Goal: Transaction & Acquisition: Book appointment/travel/reservation

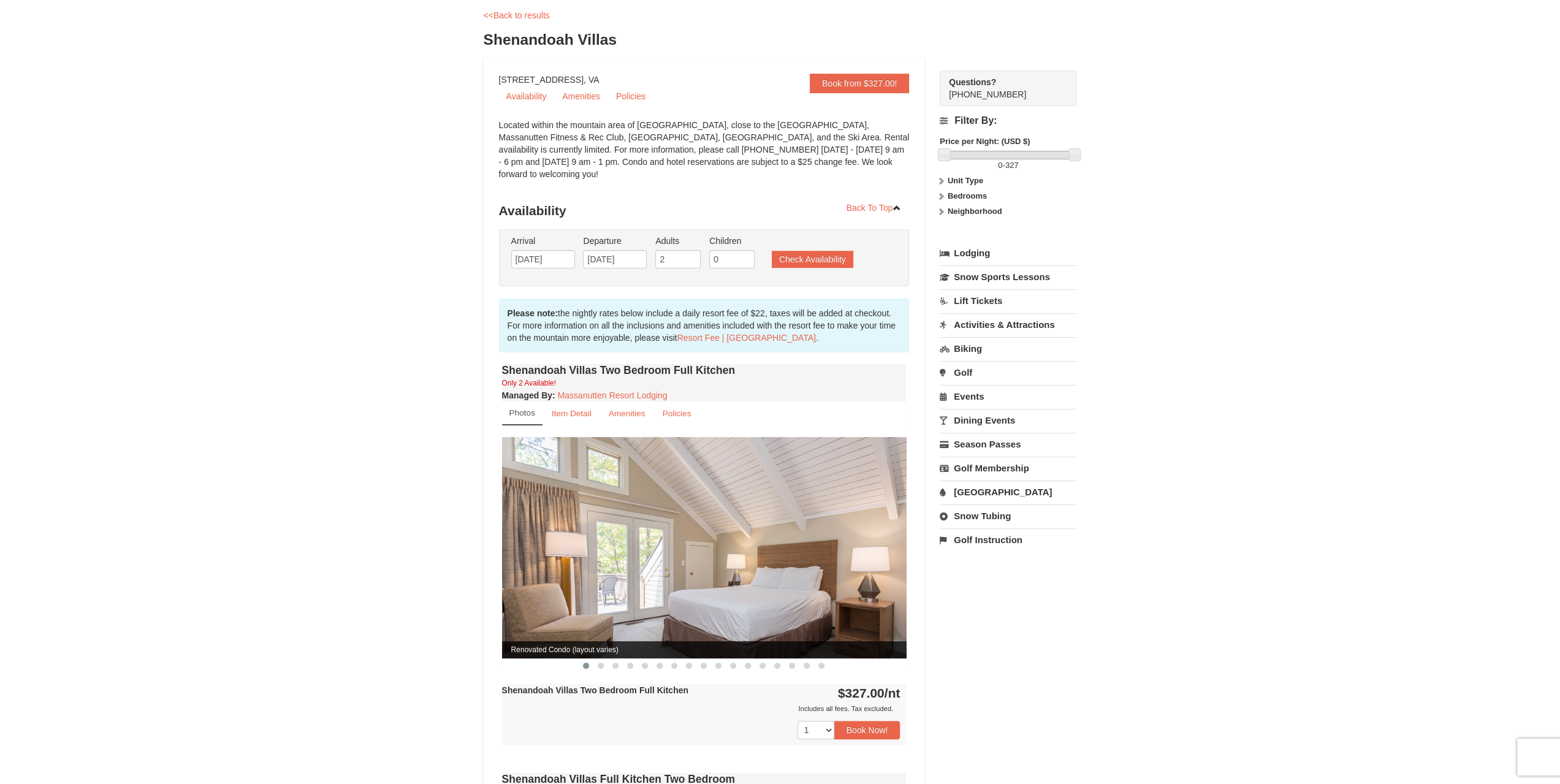
scroll to position [61, 0]
click at [612, 250] on input "[DATE]" at bounding box center [614, 259] width 64 height 19
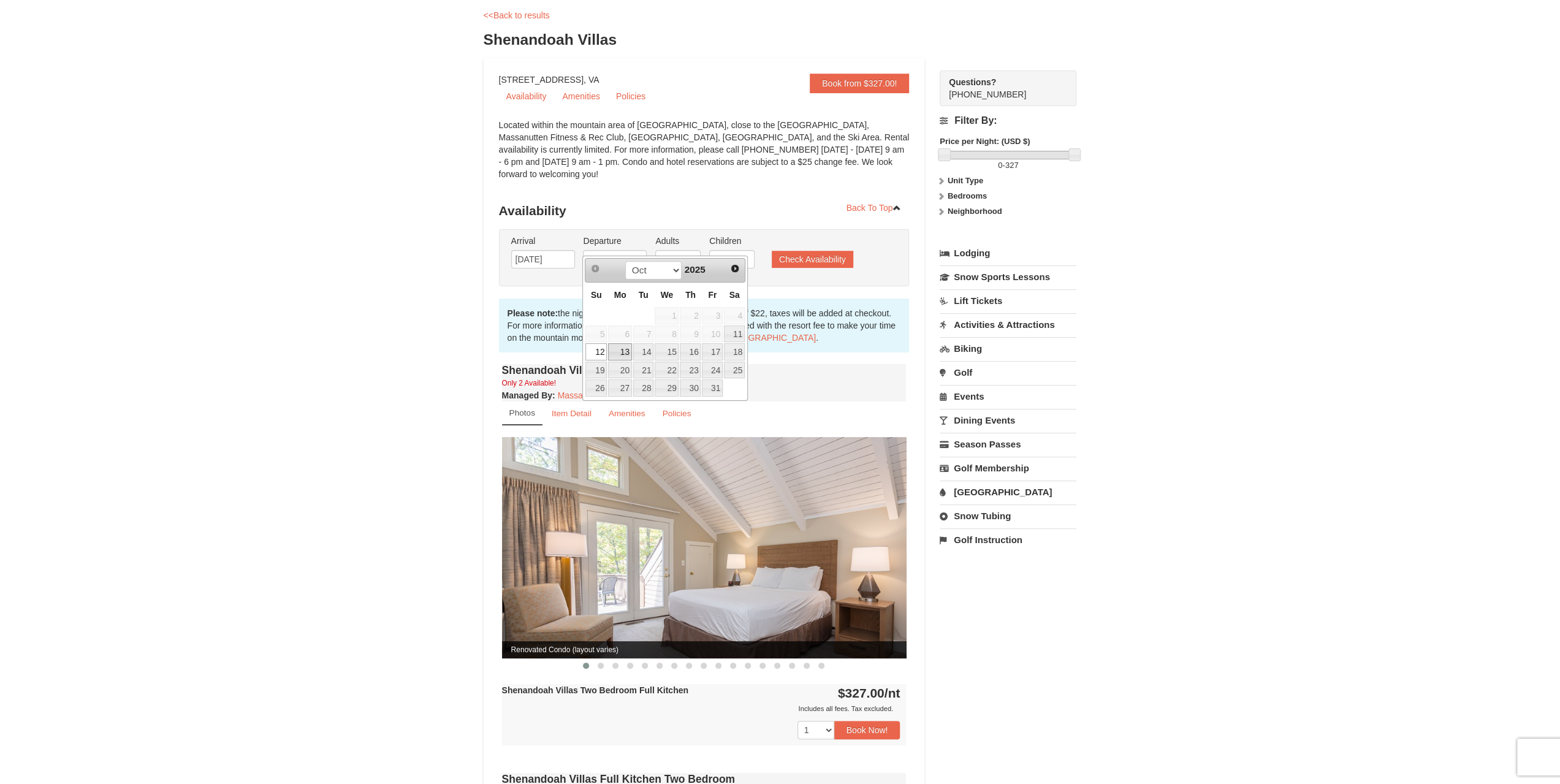
click at [621, 354] on link "13" at bounding box center [619, 352] width 23 height 17
type input "[DATE]"
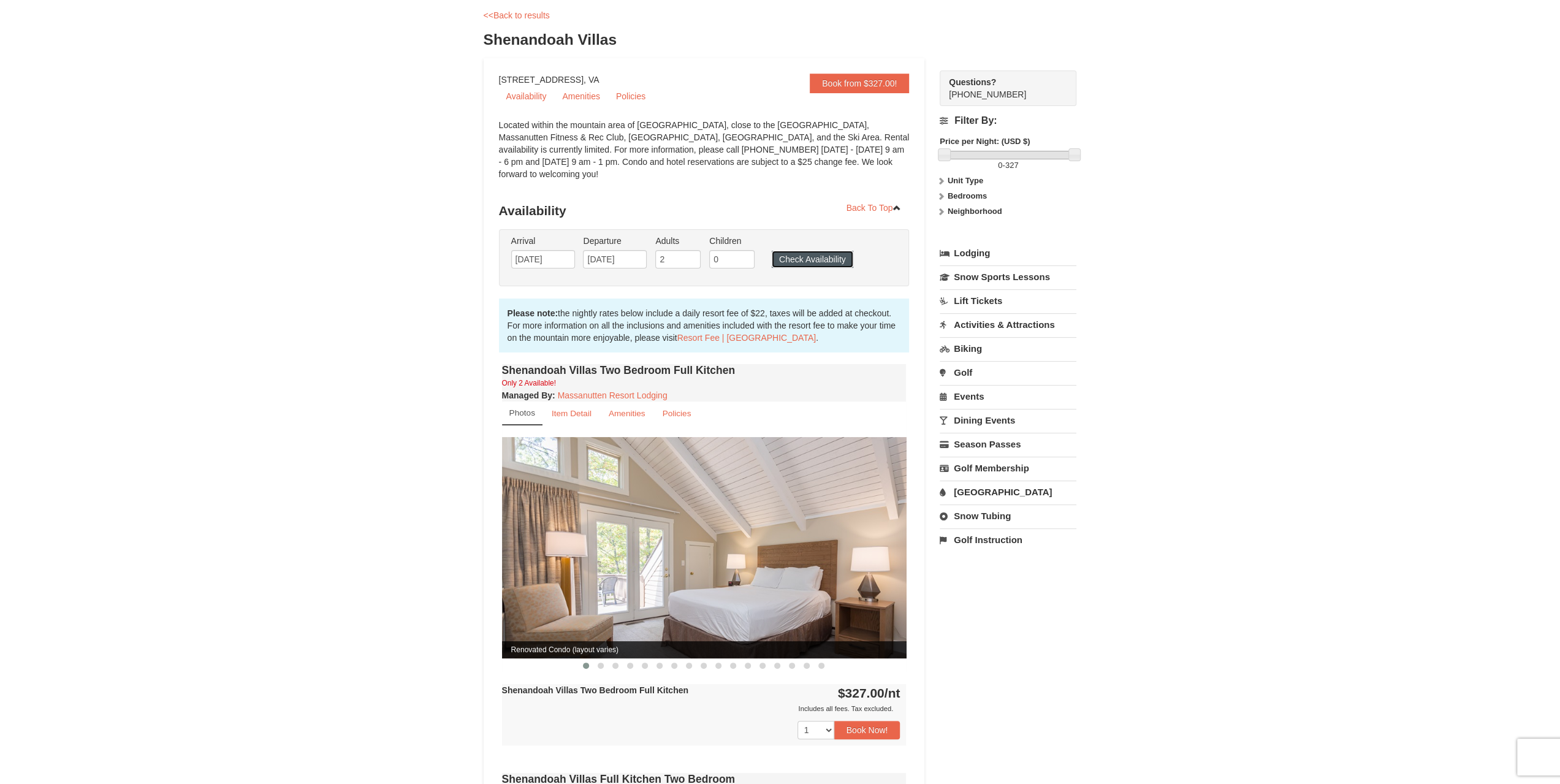
click at [788, 251] on button "Check Availability" at bounding box center [812, 259] width 82 height 17
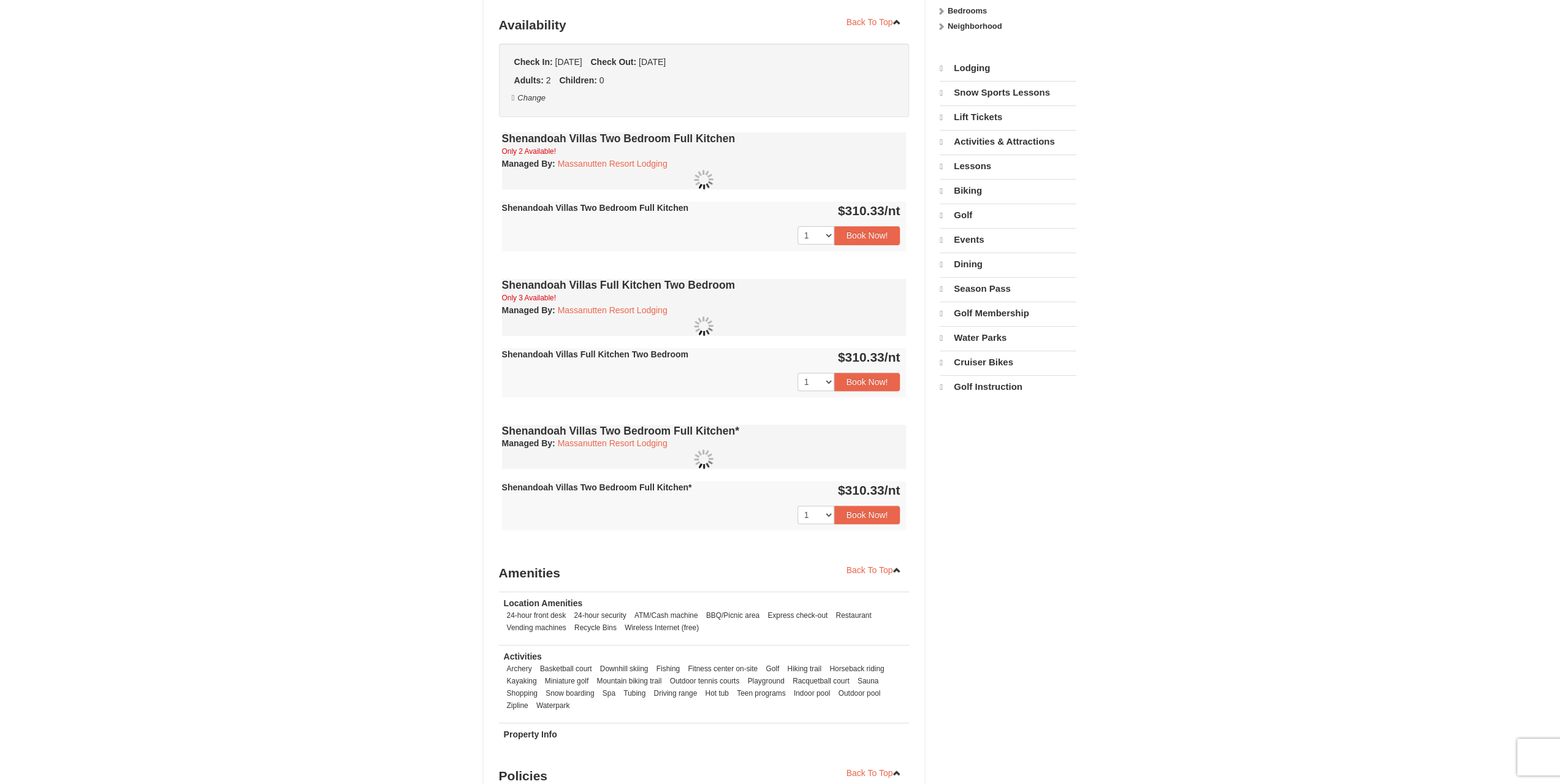
select select "10"
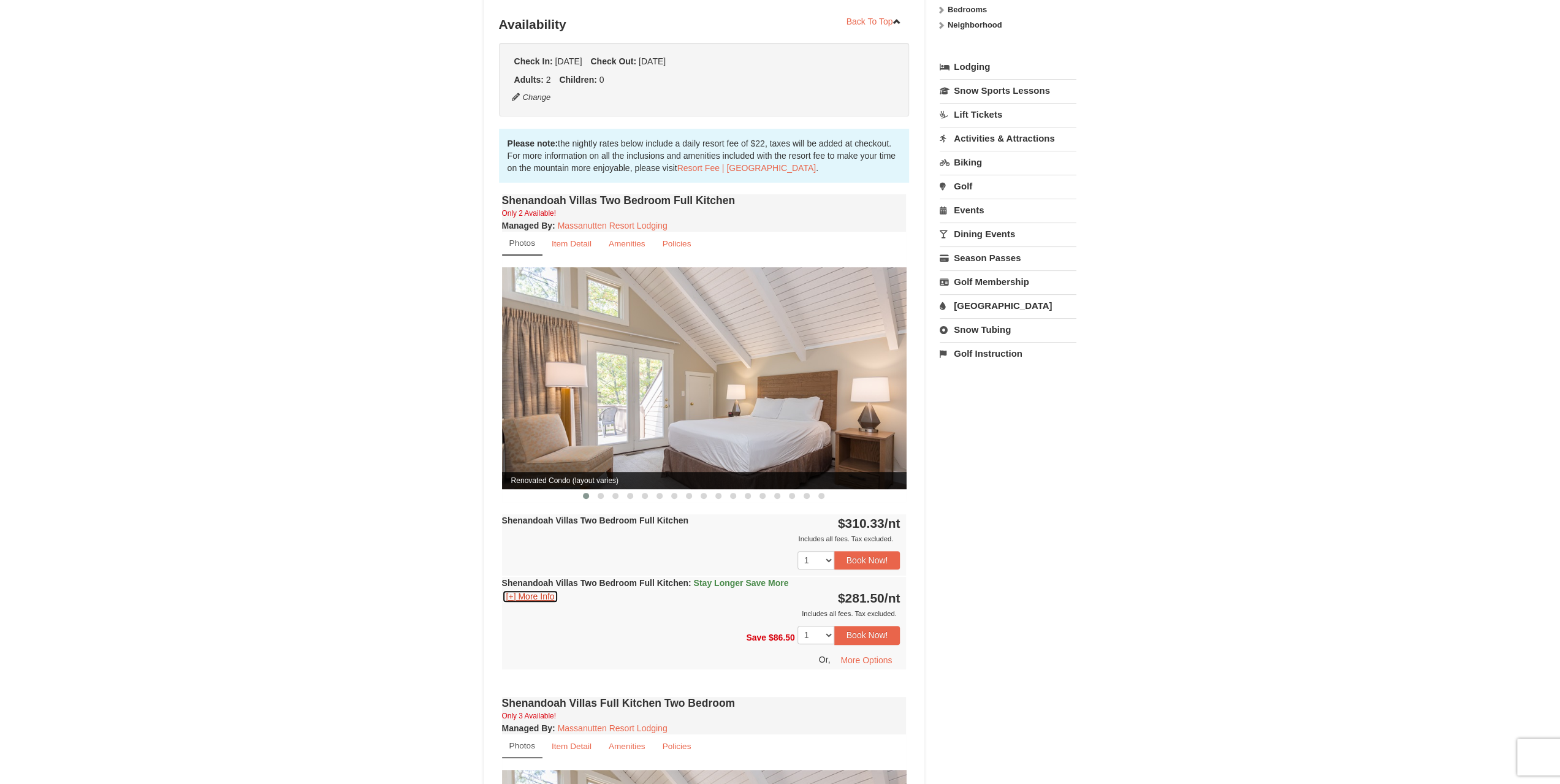
click at [538, 590] on button "[+] More Info" at bounding box center [530, 596] width 57 height 14
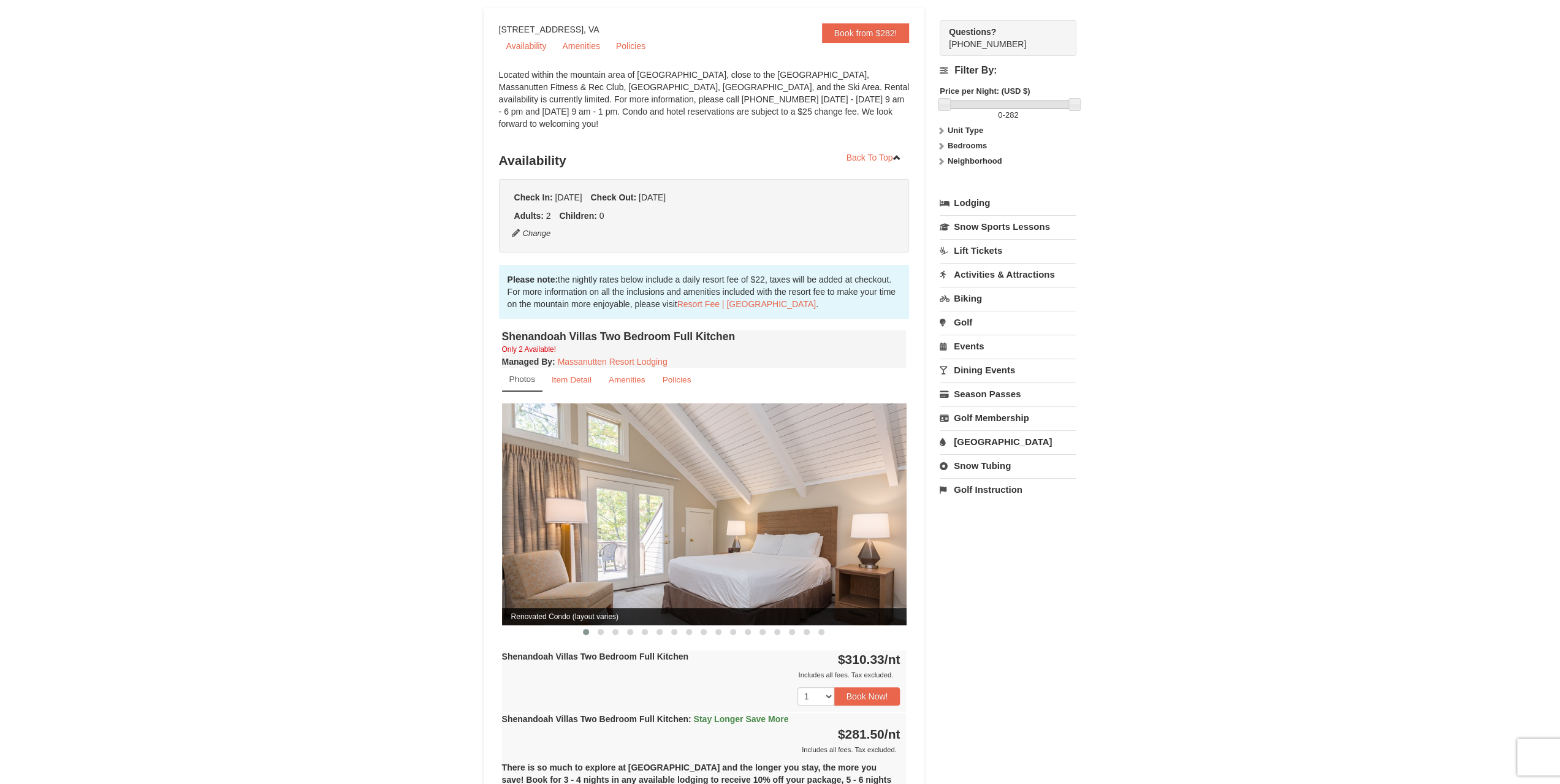
scroll to position [123, 0]
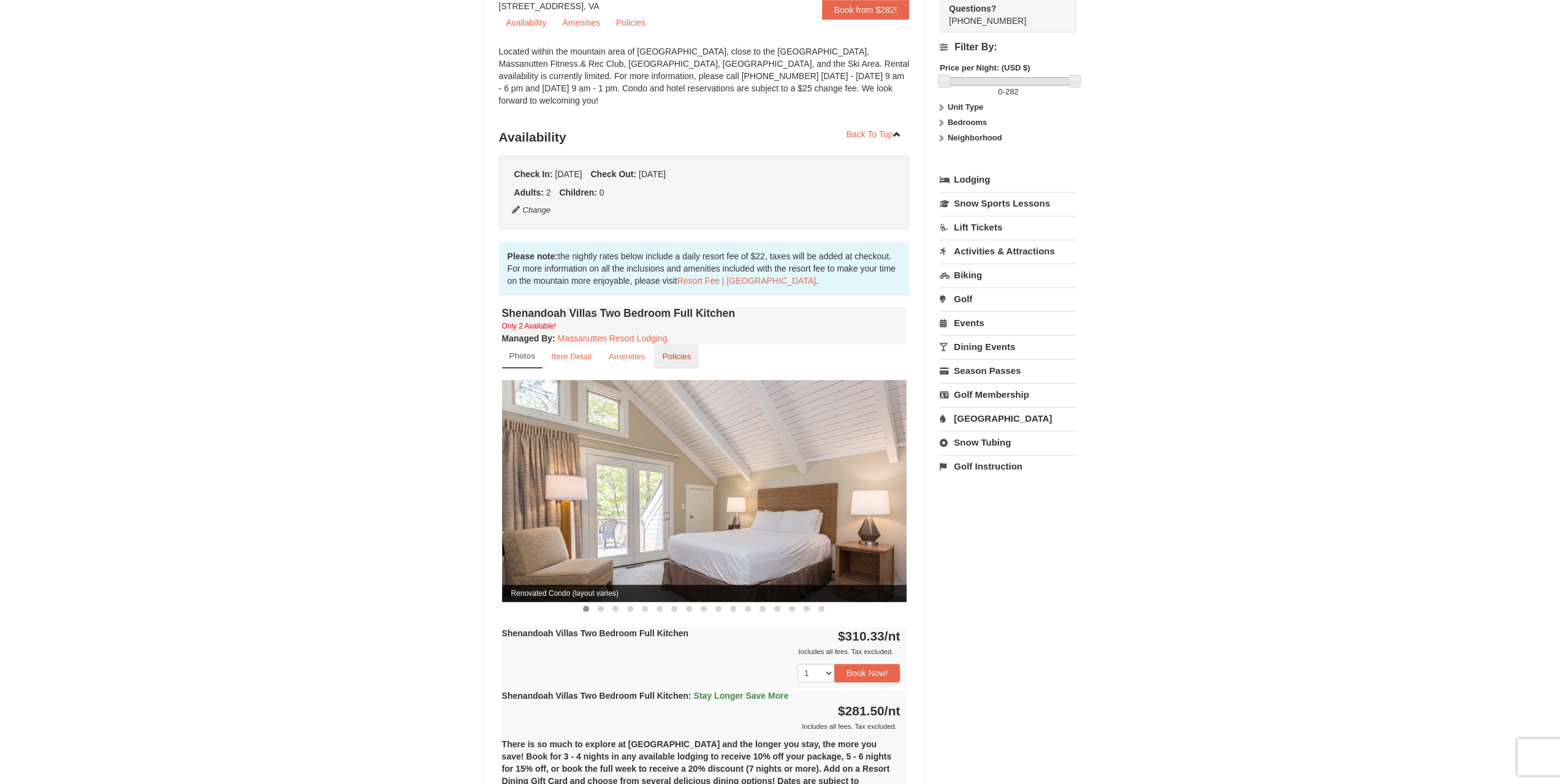
click at [675, 352] on small "Policies" at bounding box center [676, 356] width 29 height 9
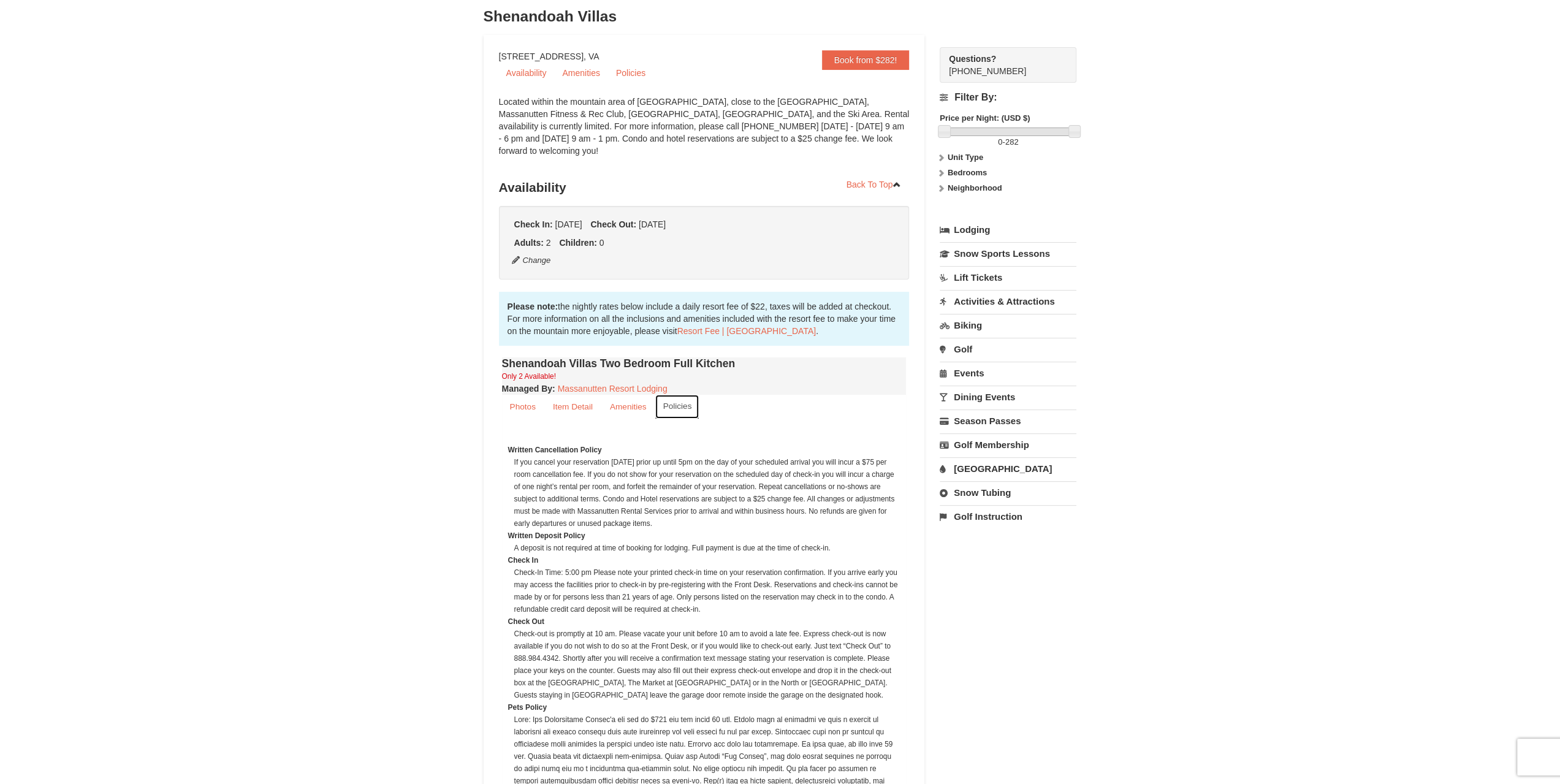
scroll to position [0, 0]
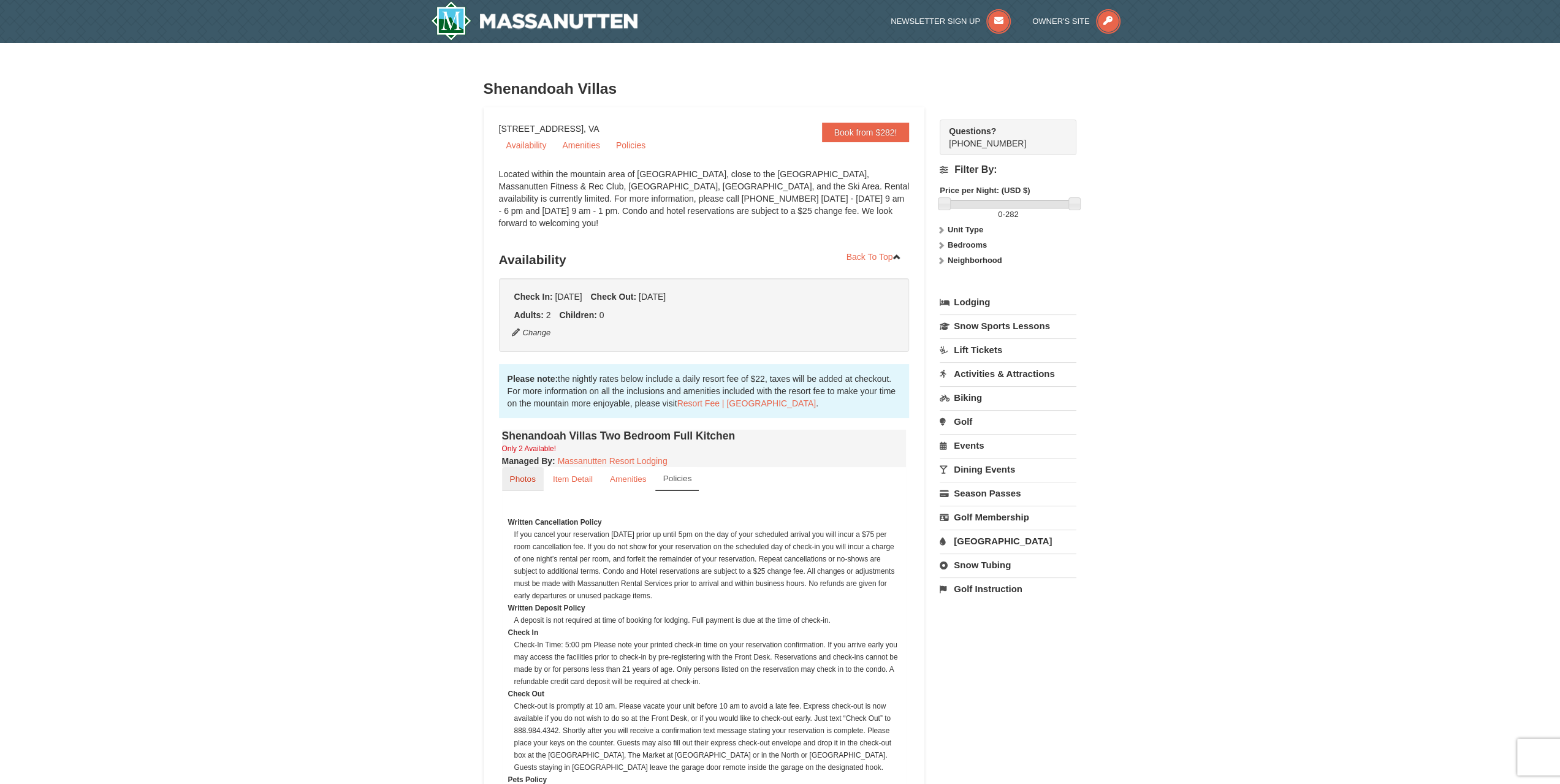
click at [522, 475] on small "Photos" at bounding box center [523, 479] width 26 height 9
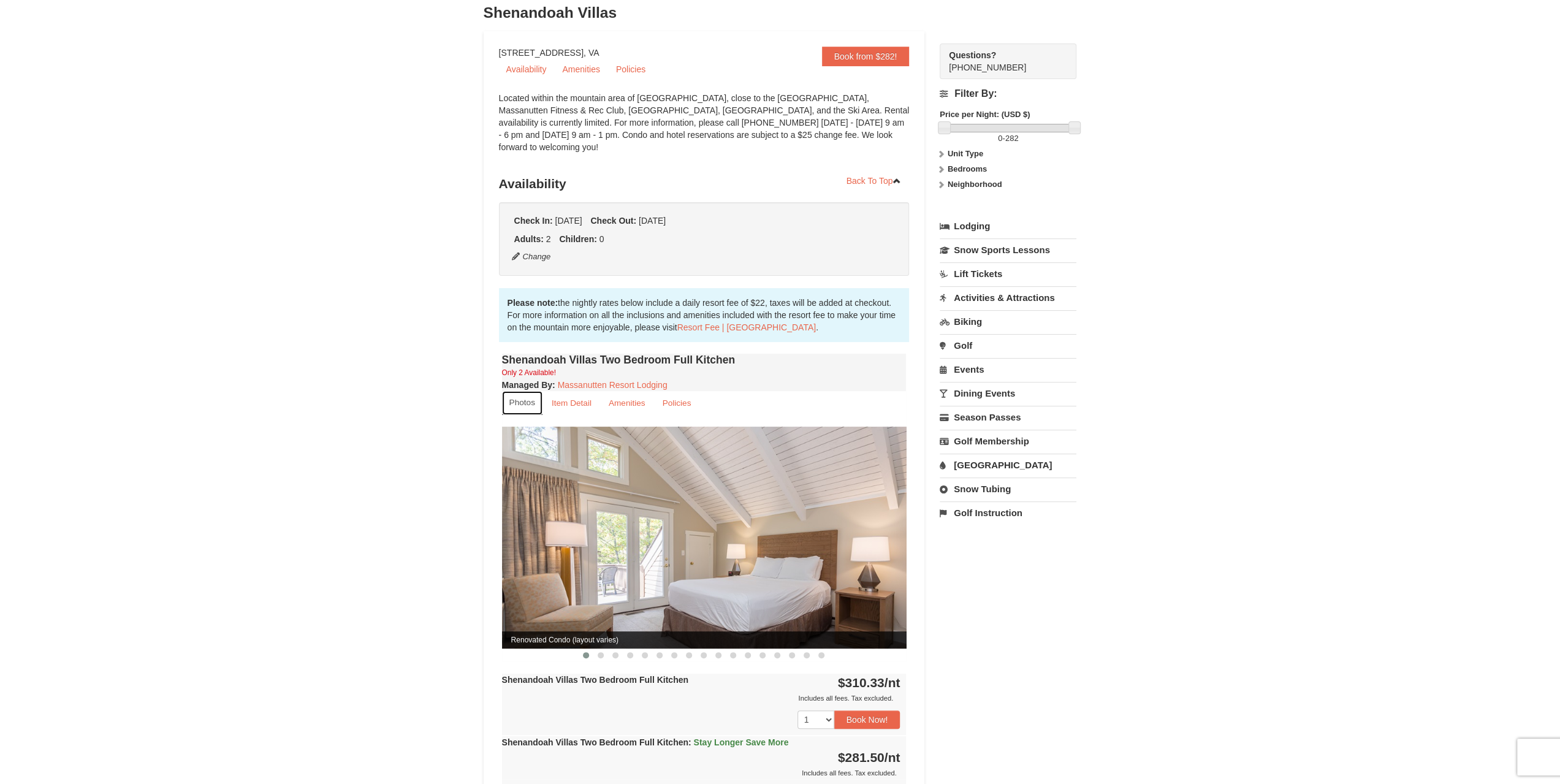
scroll to position [245, 0]
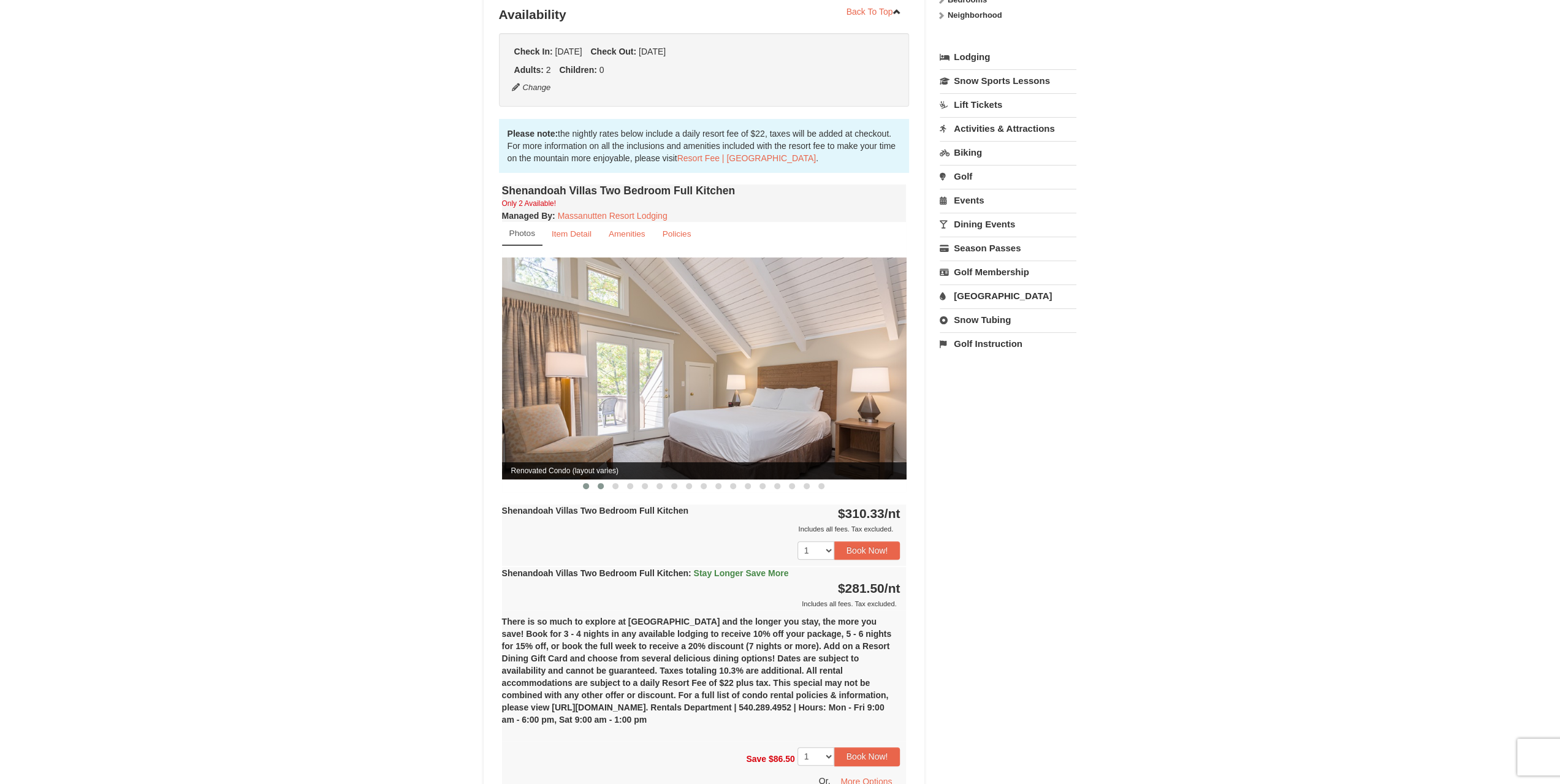
click at [600, 483] on span at bounding box center [601, 486] width 6 height 6
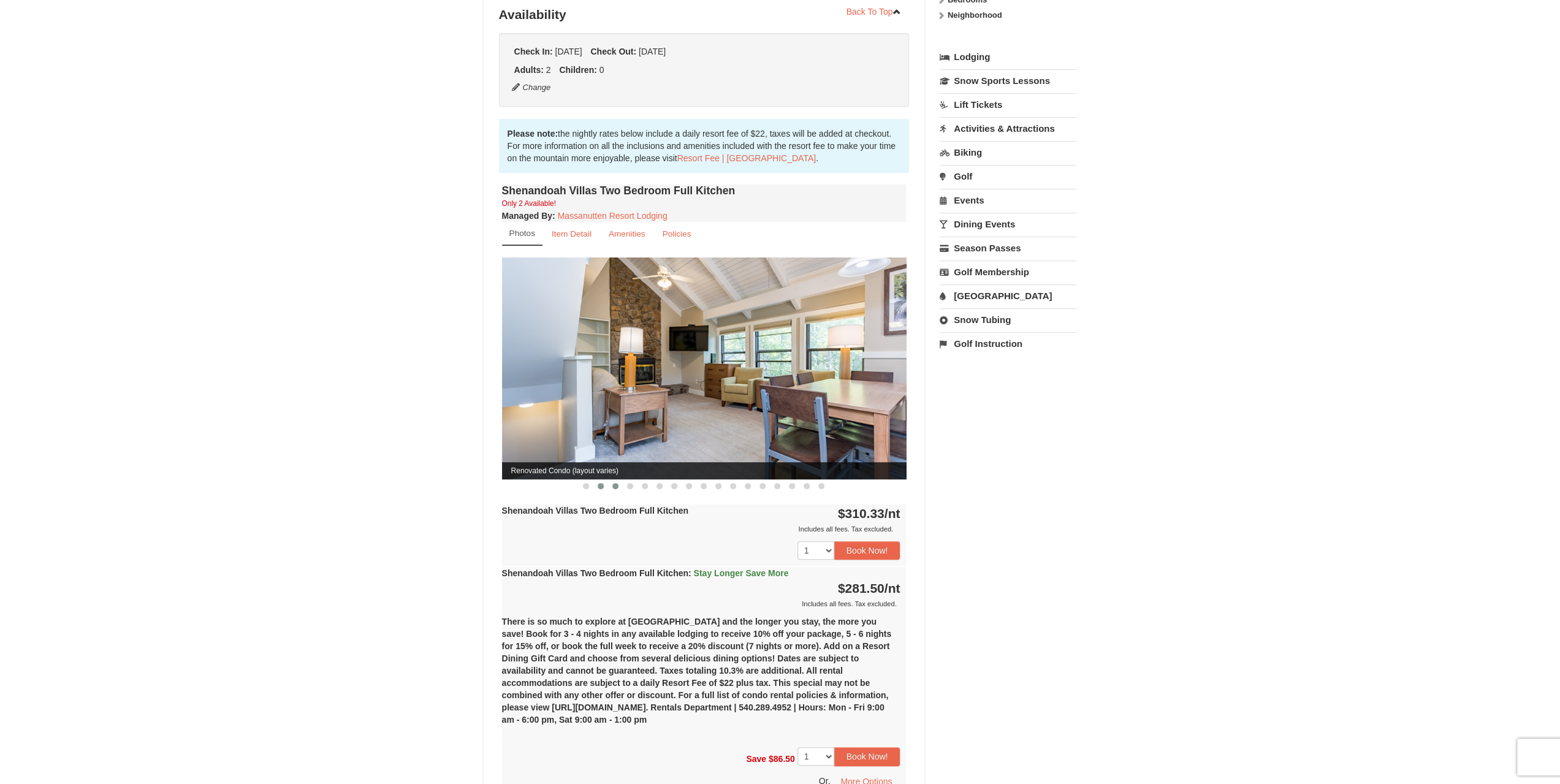
click at [614, 483] on span at bounding box center [616, 486] width 6 height 6
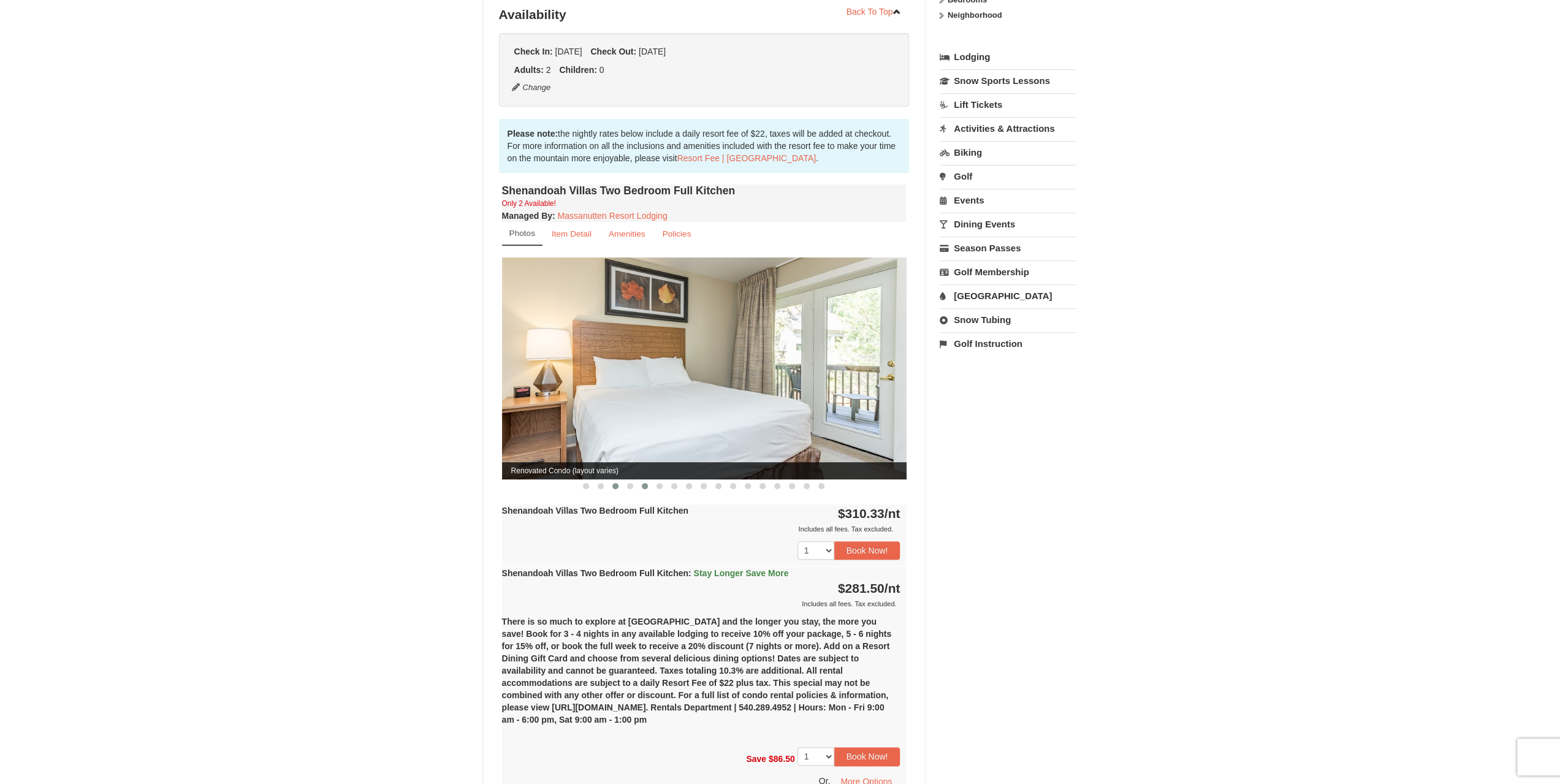
click at [639, 480] on button at bounding box center [645, 486] width 15 height 12
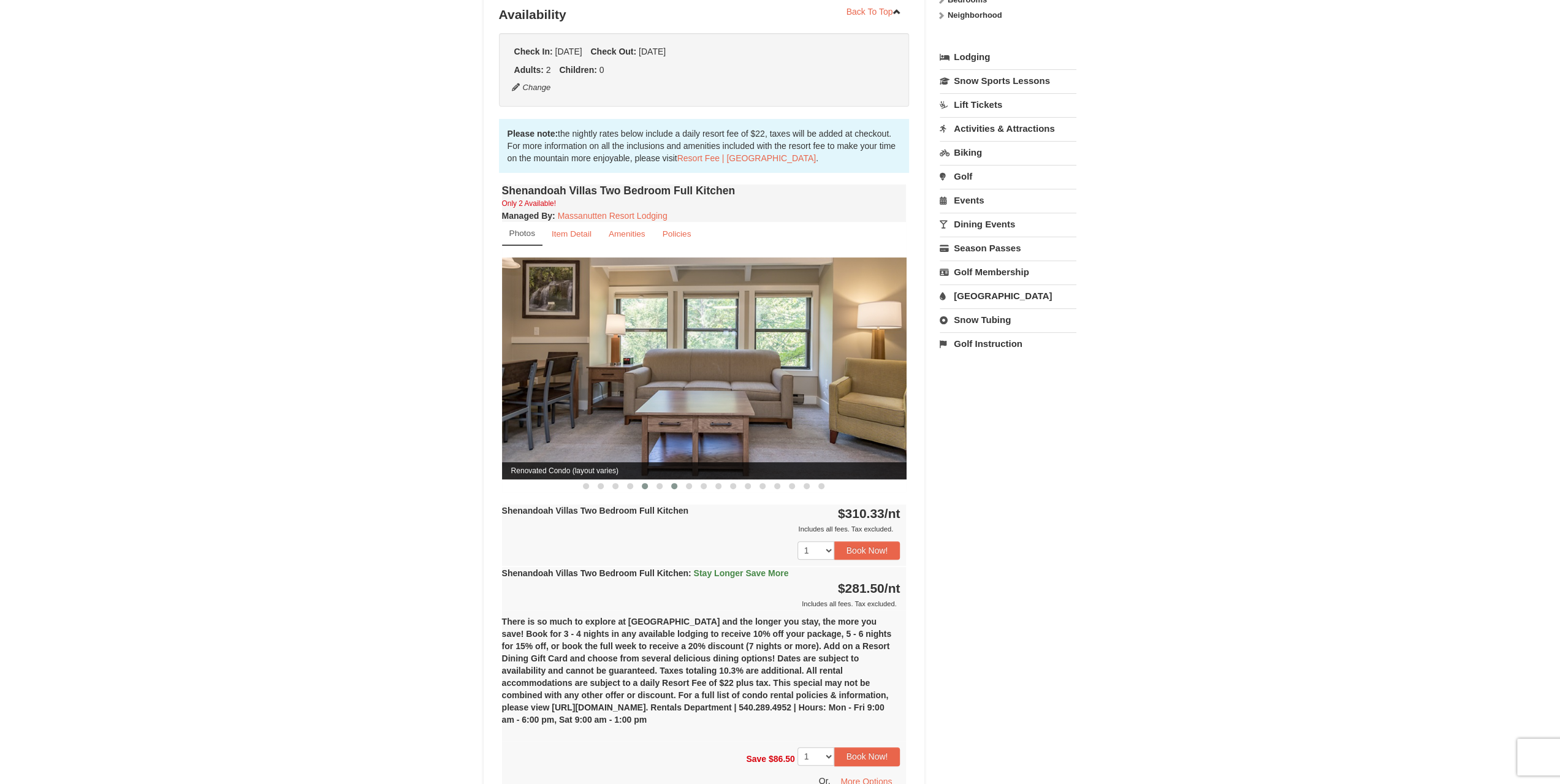
click at [679, 480] on button at bounding box center [674, 486] width 15 height 12
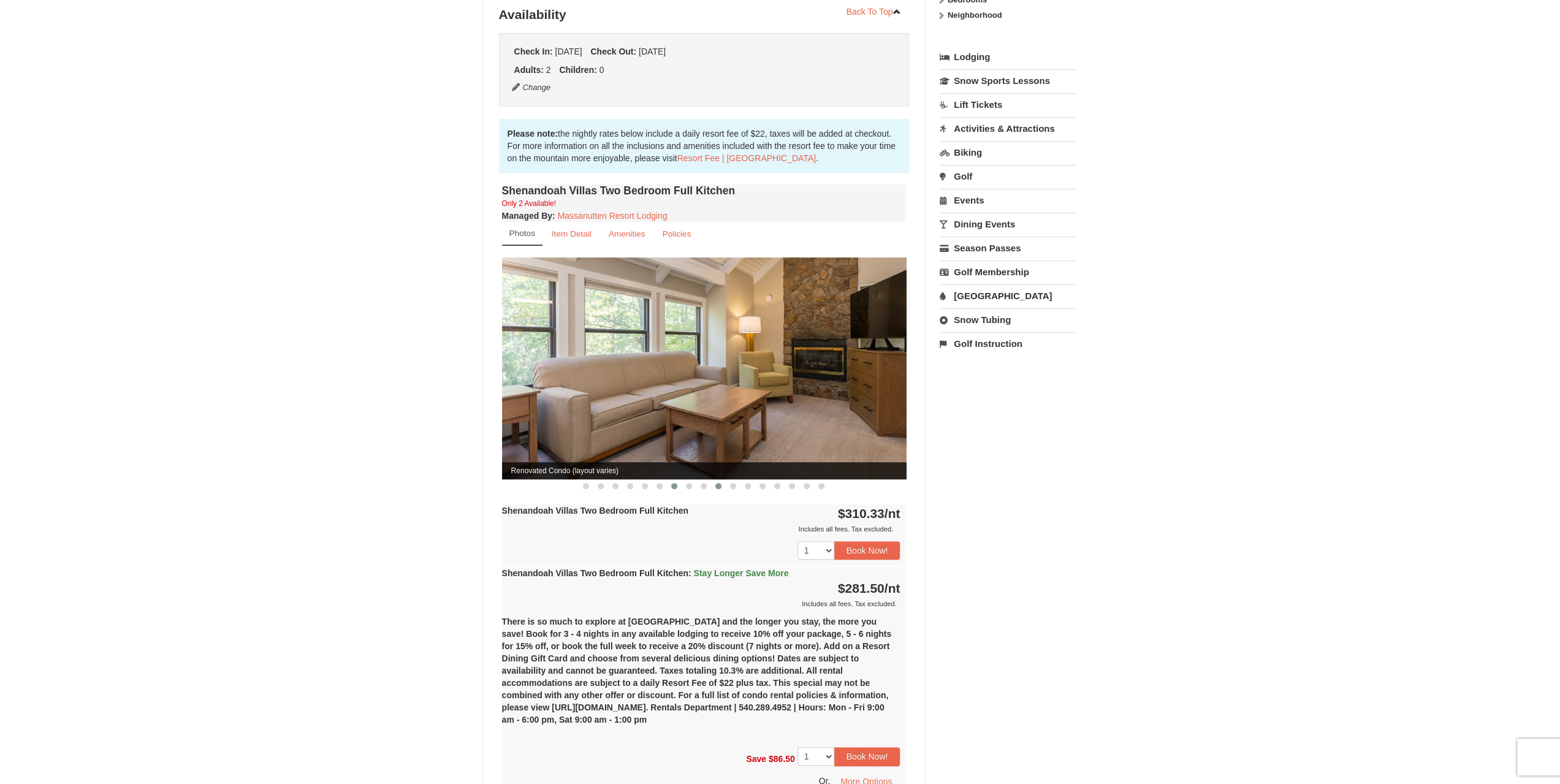
click at [715, 483] on span at bounding box center [719, 486] width 6 height 6
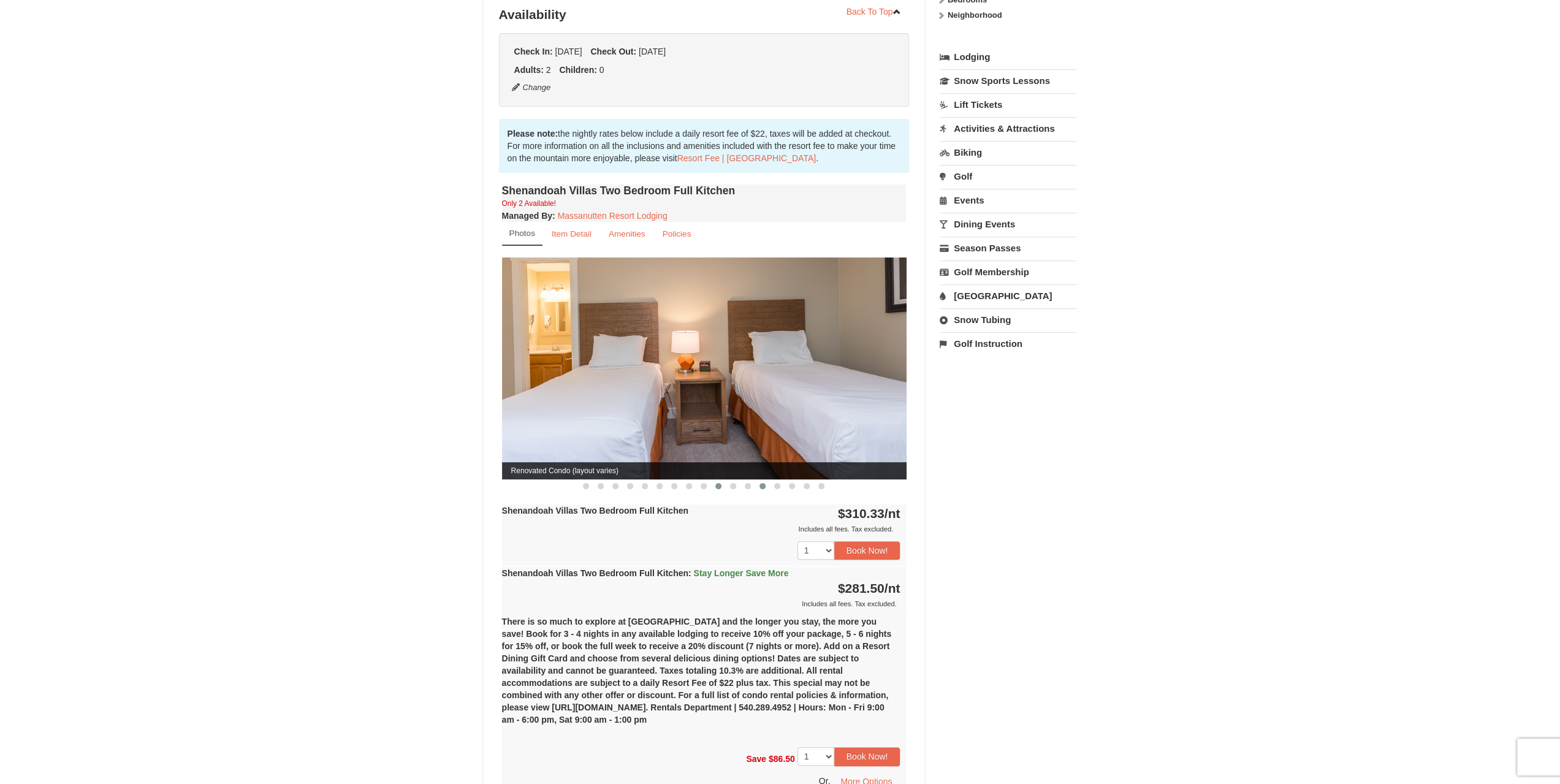
click at [762, 483] on span at bounding box center [763, 486] width 6 height 6
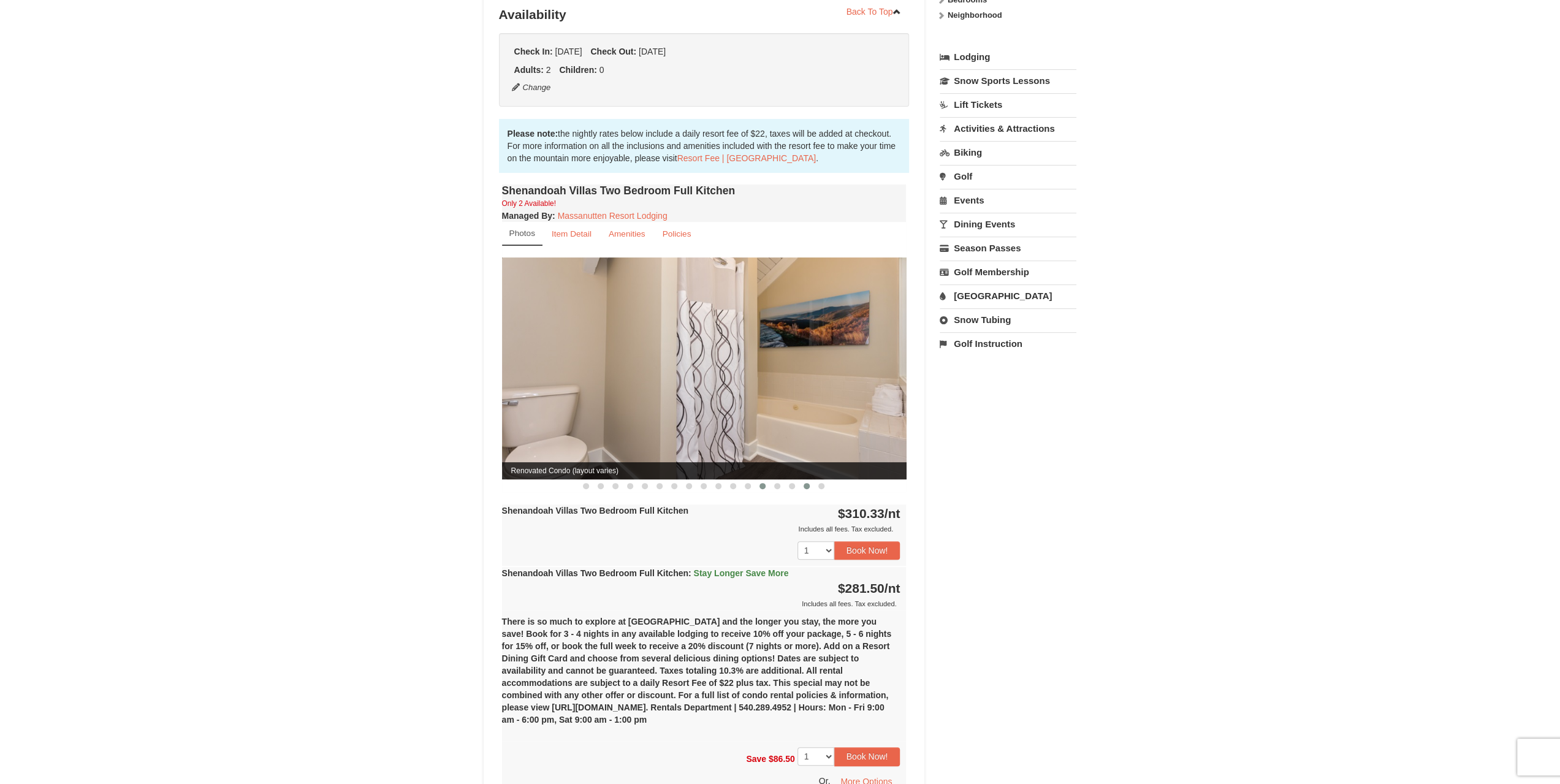
click at [808, 483] on span at bounding box center [807, 486] width 6 height 6
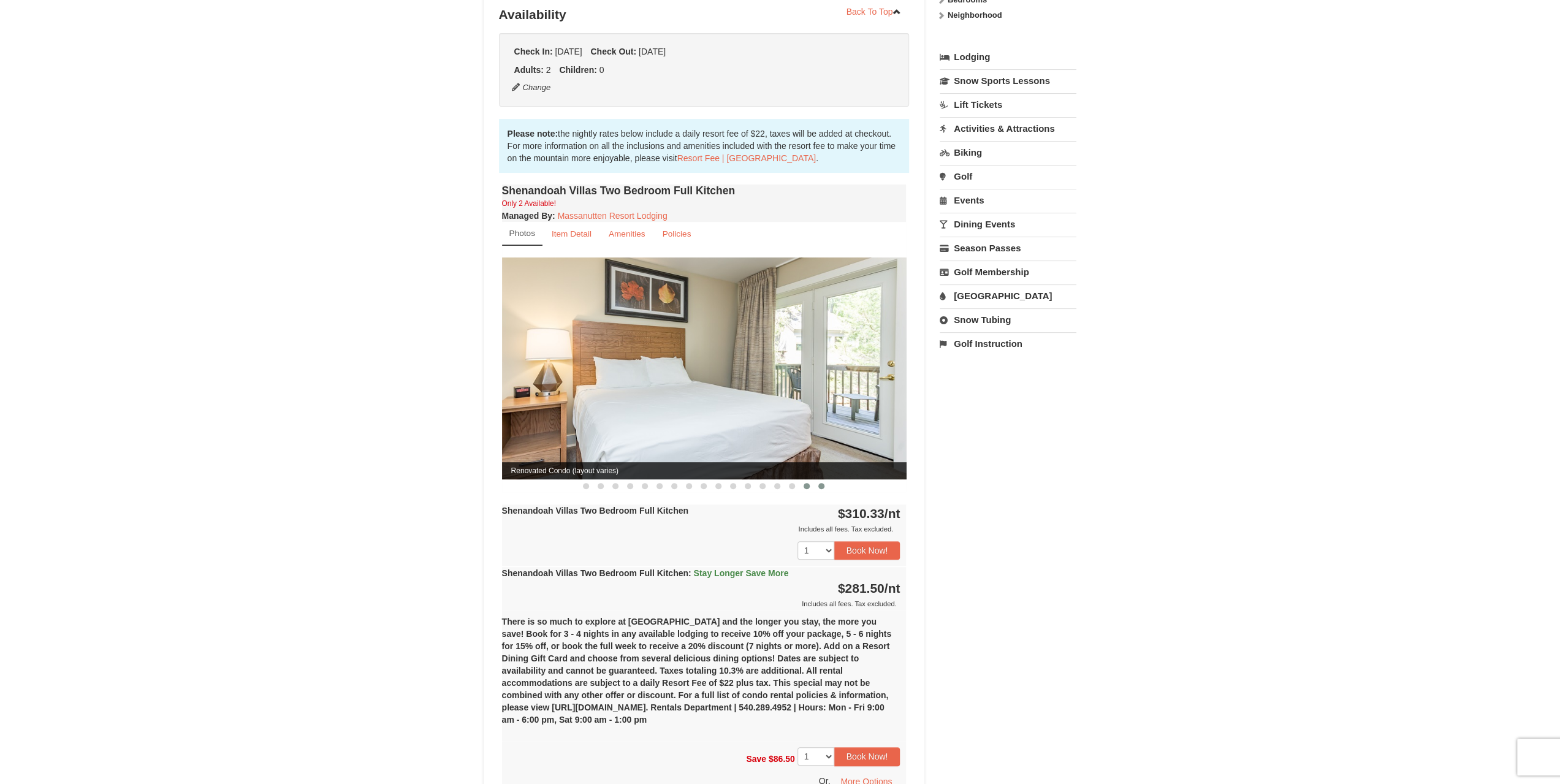
click at [823, 483] on span at bounding box center [821, 486] width 6 height 6
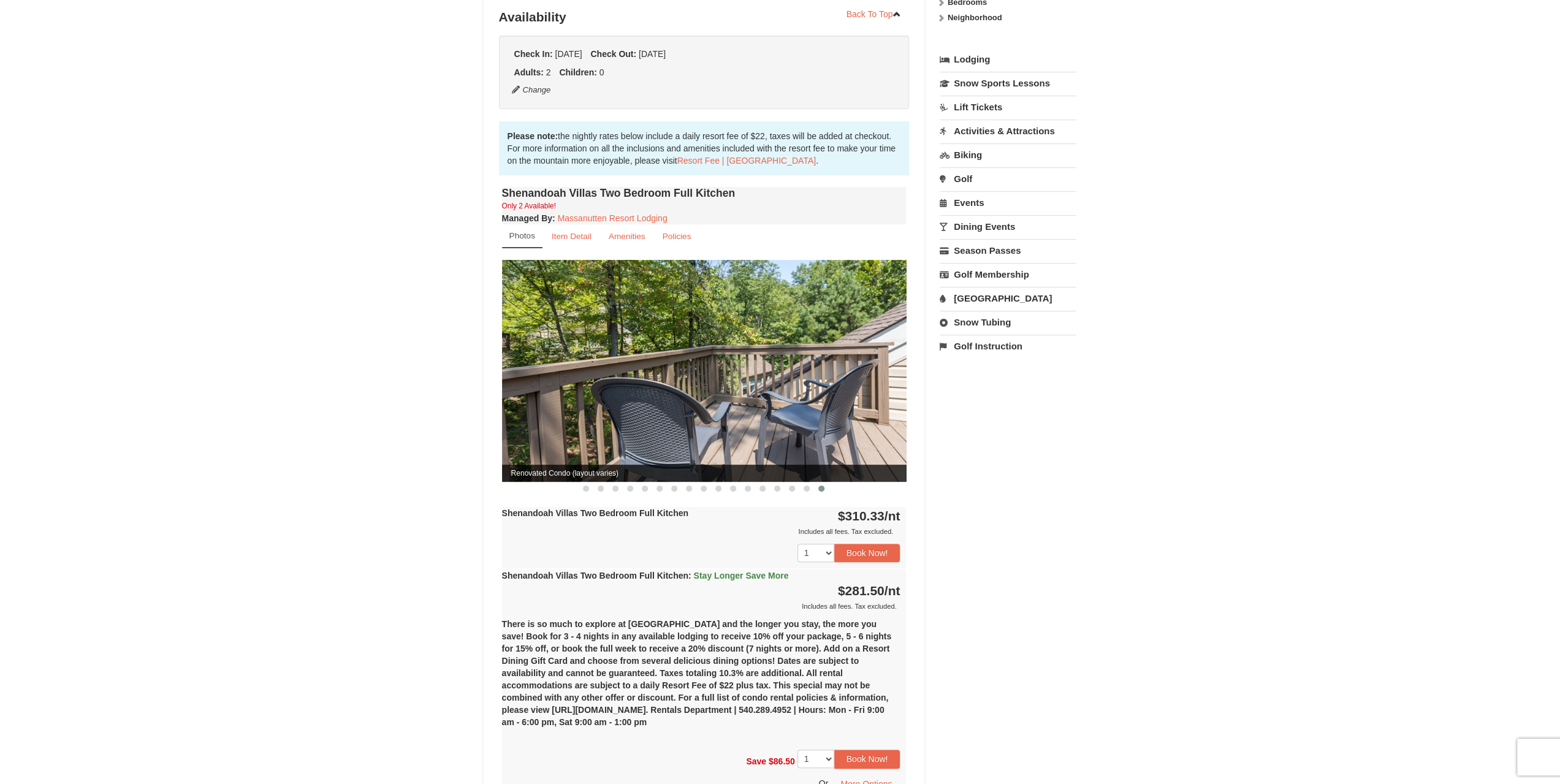
scroll to position [0, 0]
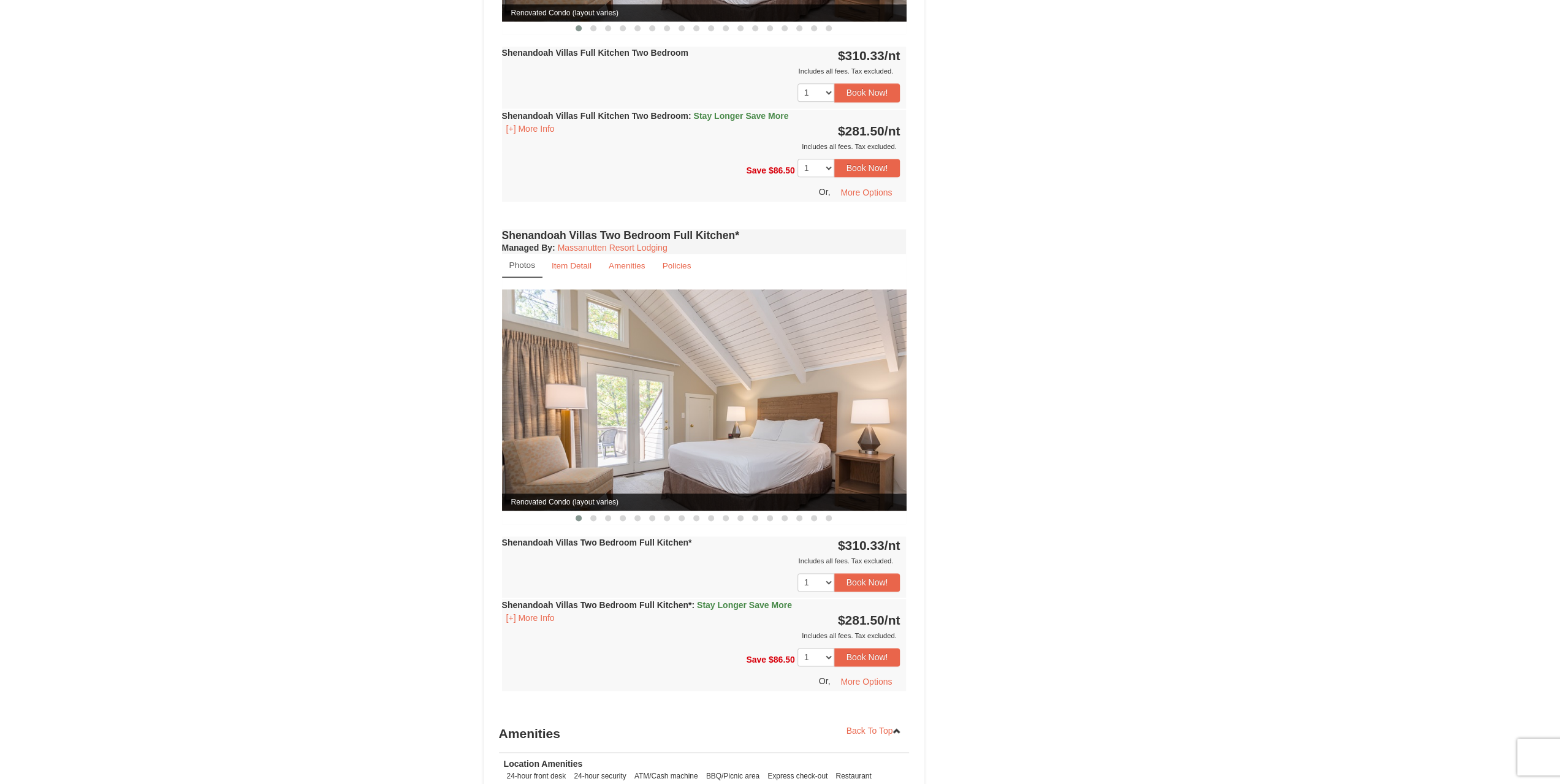
scroll to position [1410, 0]
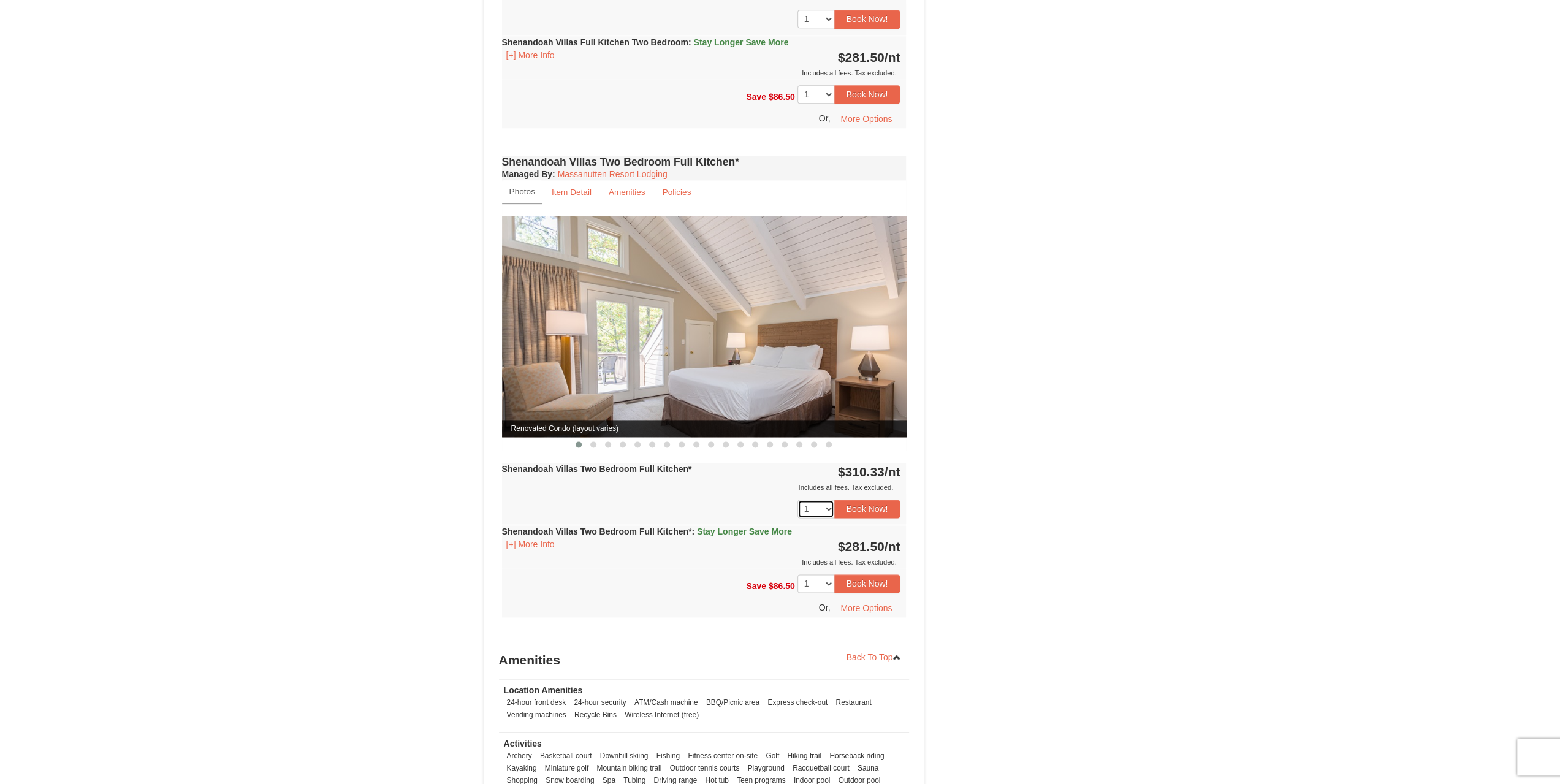
click at [820, 500] on select "1 2 3 4 5 6" at bounding box center [816, 509] width 37 height 19
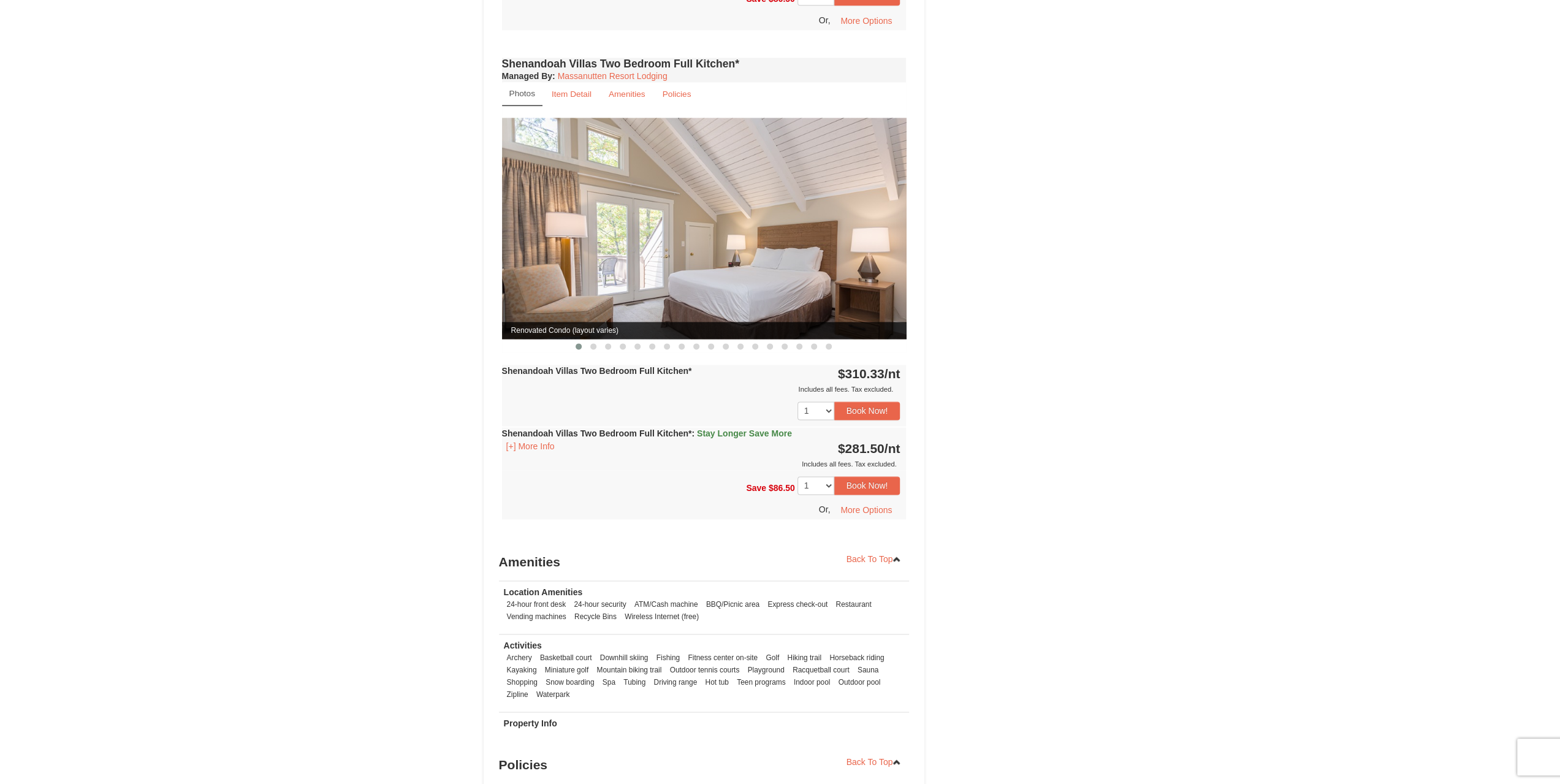
scroll to position [1471, 0]
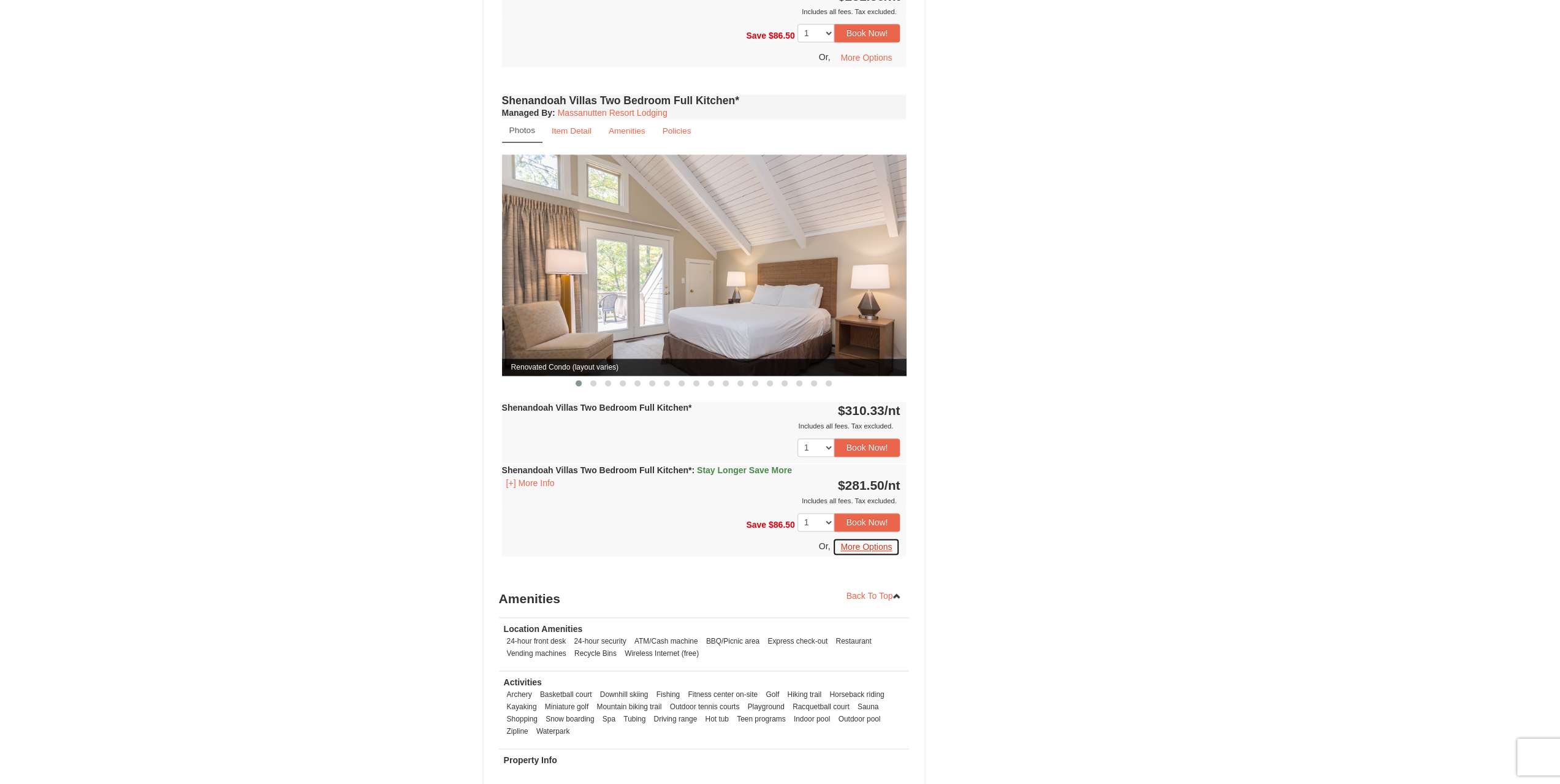
click at [869, 538] on button "More Options" at bounding box center [866, 547] width 68 height 19
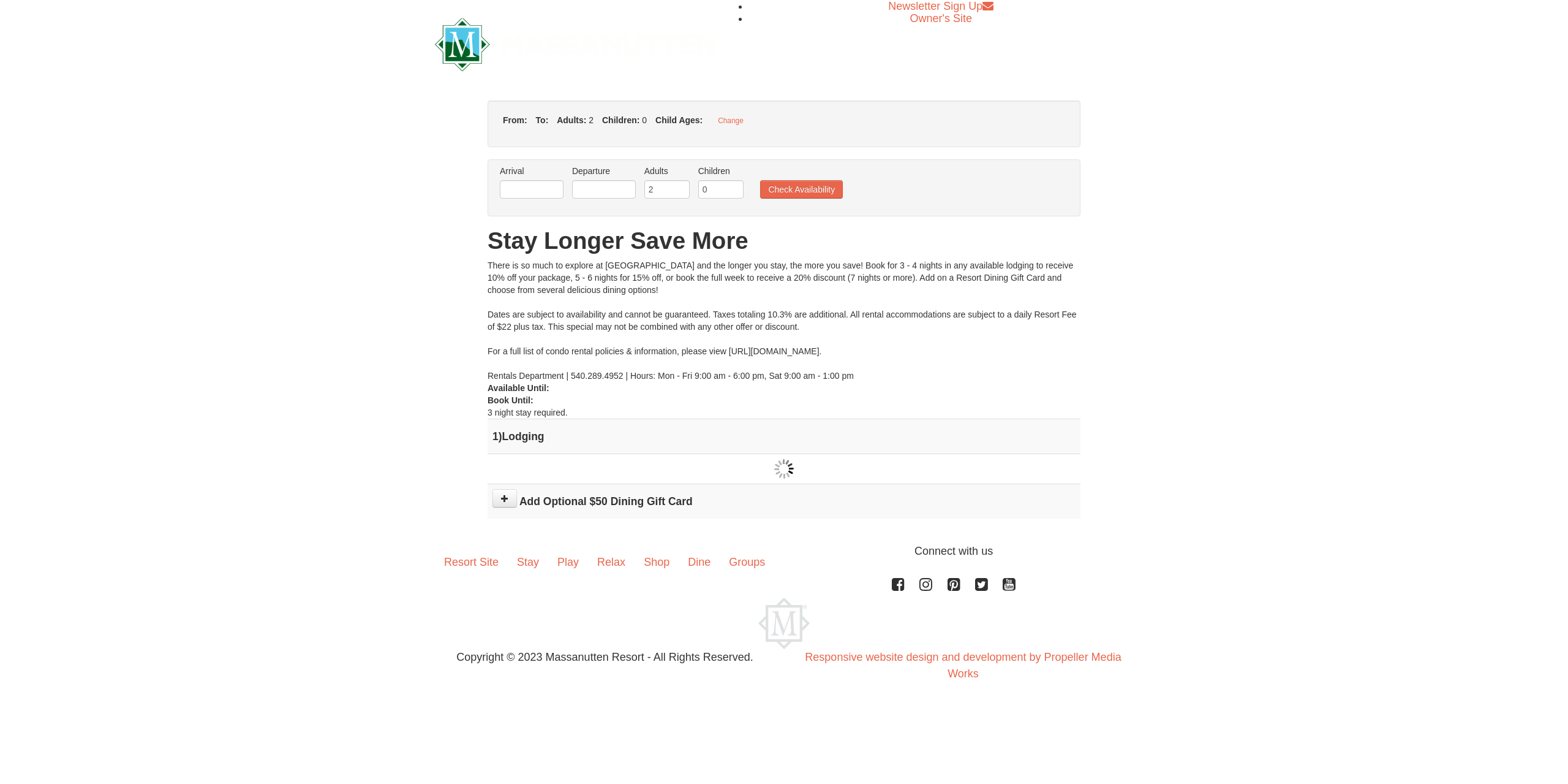
type input "[DATE]"
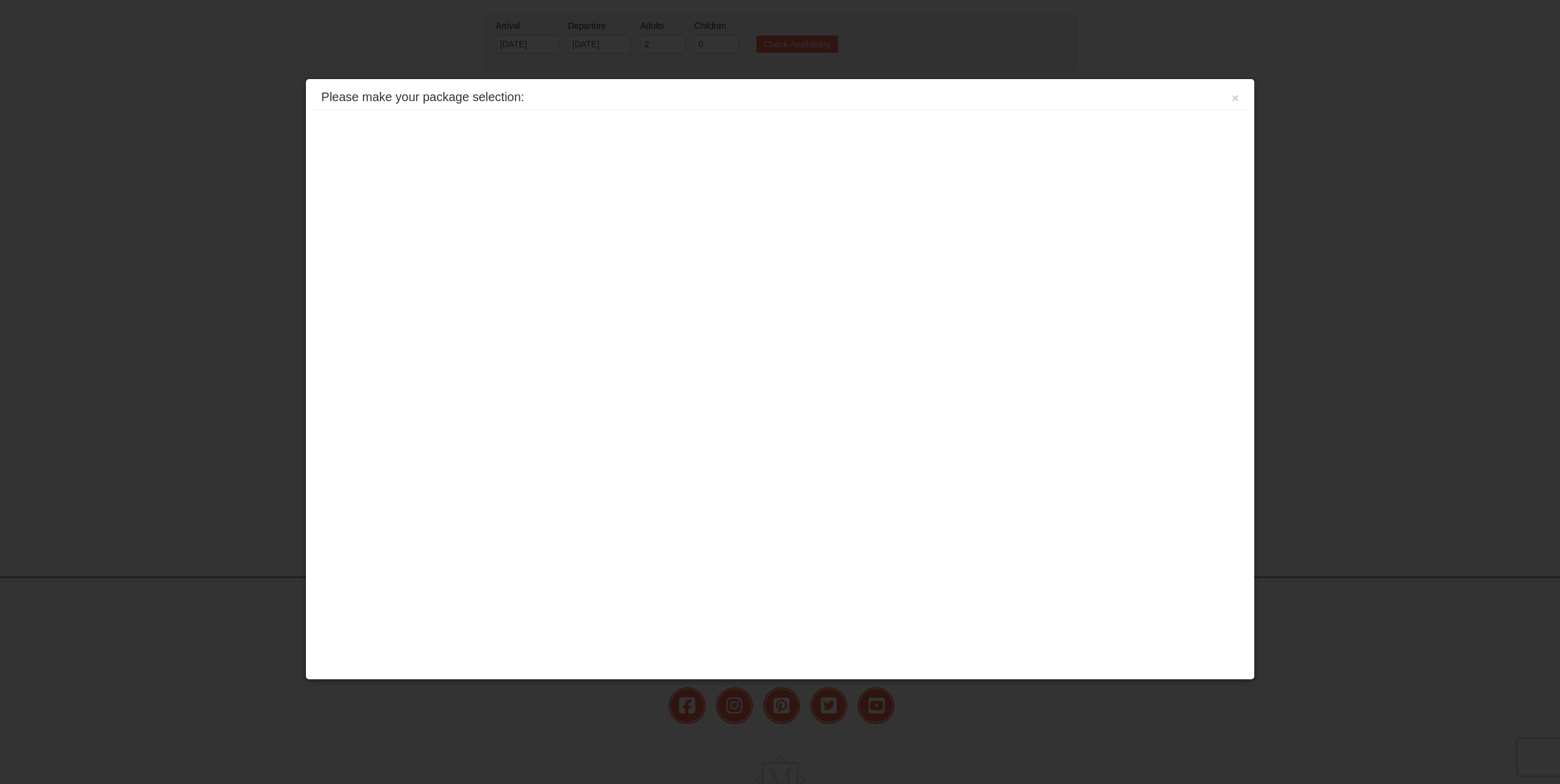
scroll to position [141, 0]
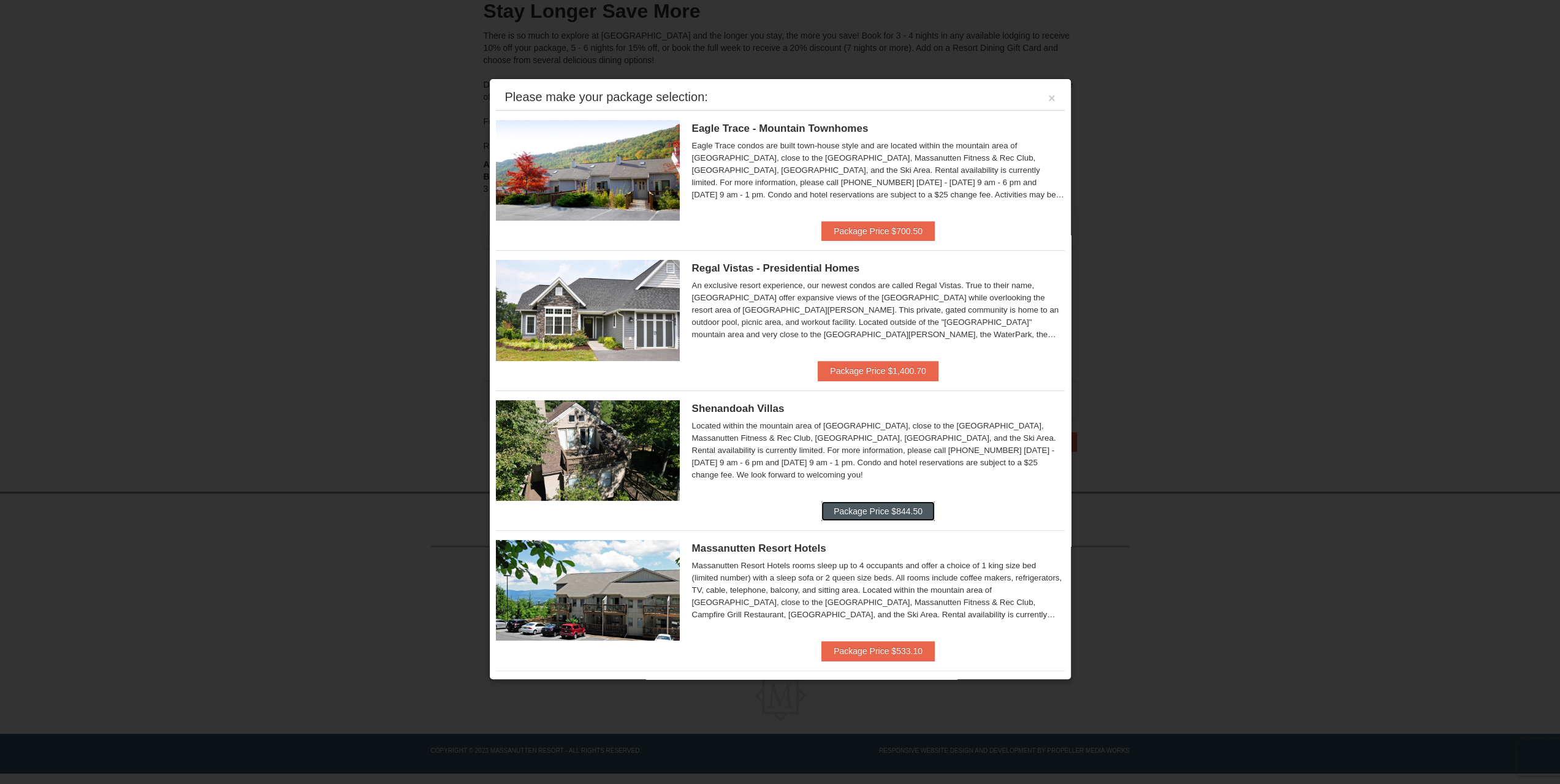
click at [863, 509] on button "Package Price $844.50" at bounding box center [878, 511] width 113 height 19
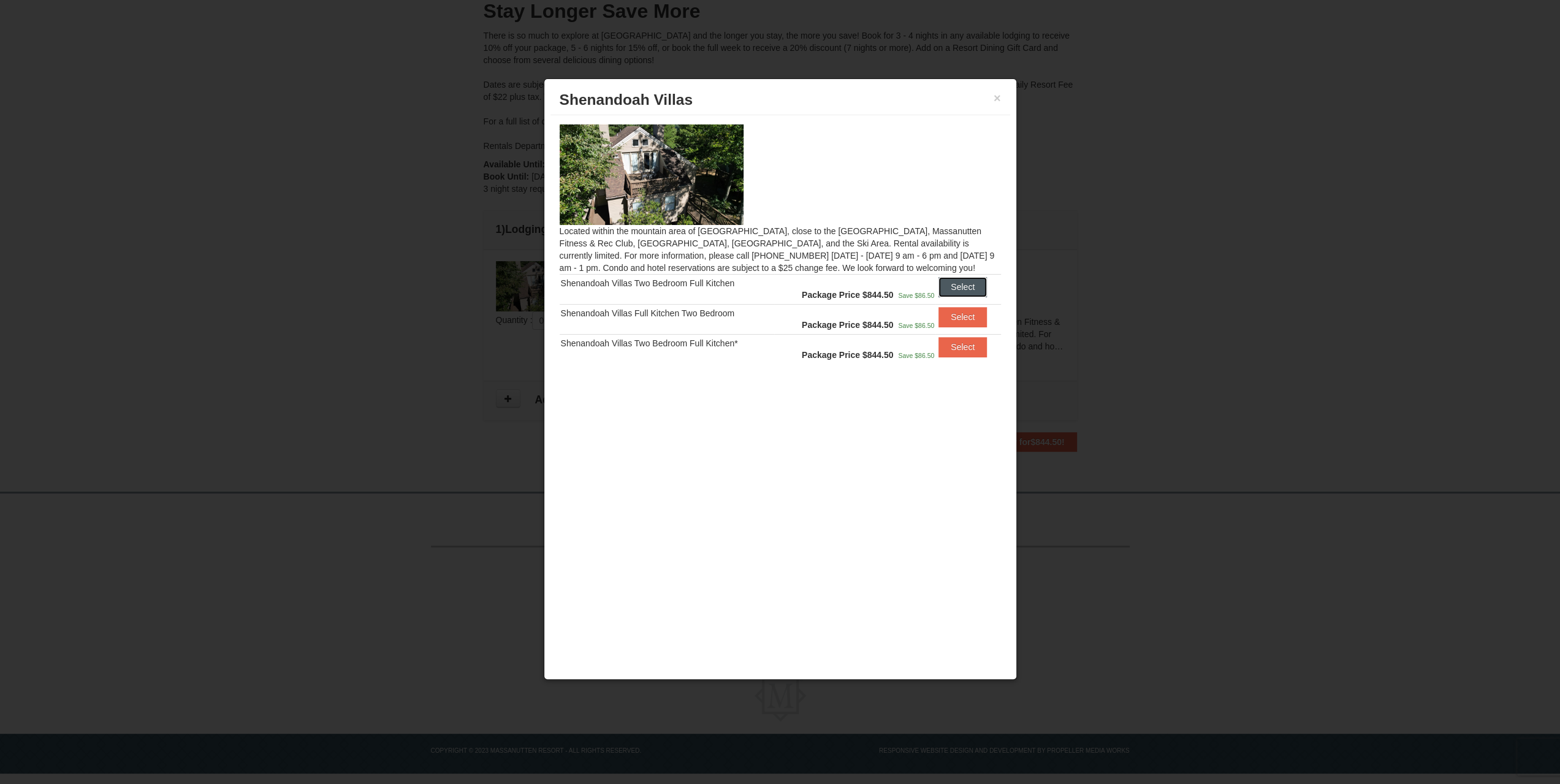
click at [960, 287] on button "Select" at bounding box center [962, 287] width 48 height 19
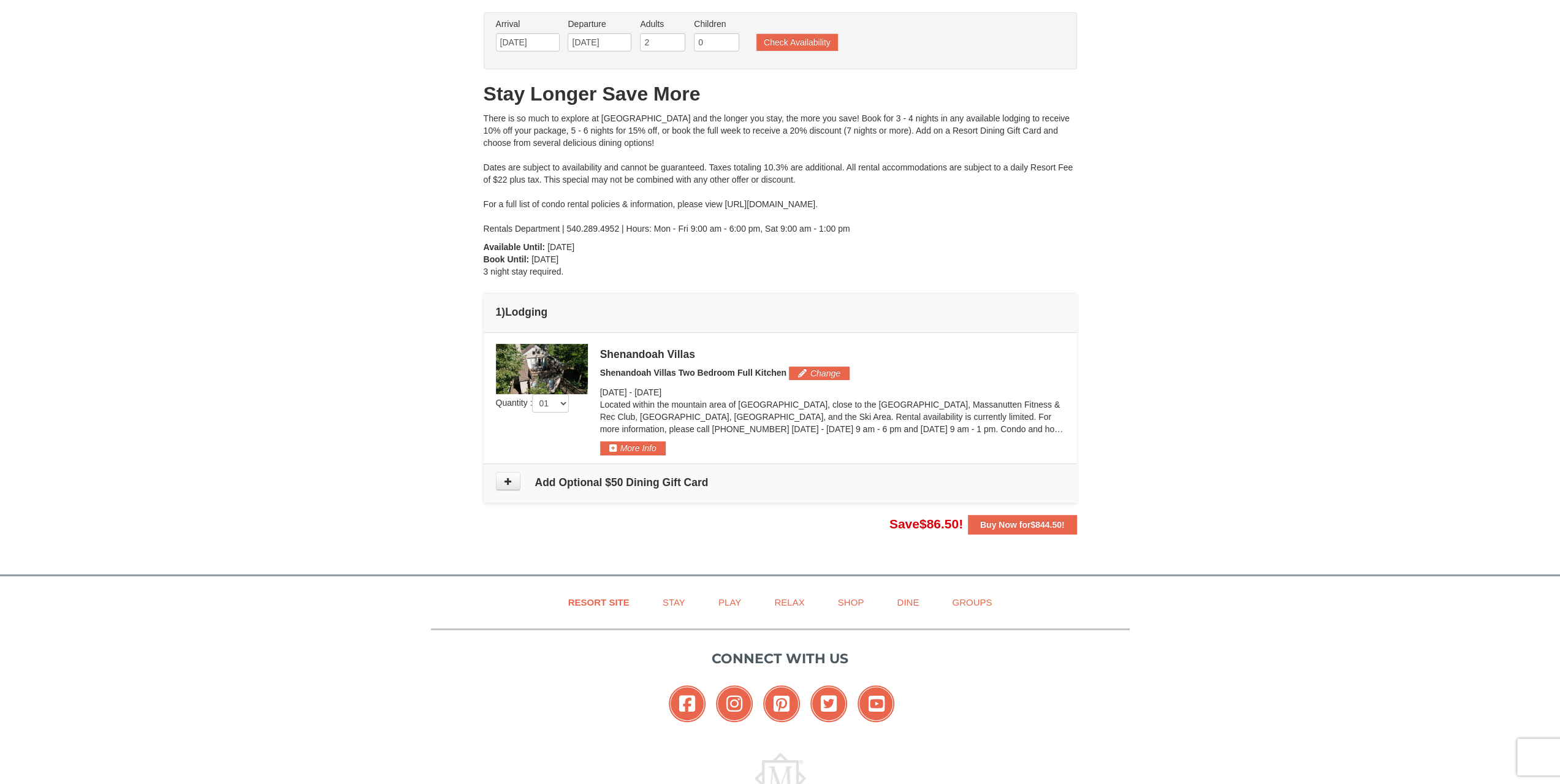
scroll to position [0, 0]
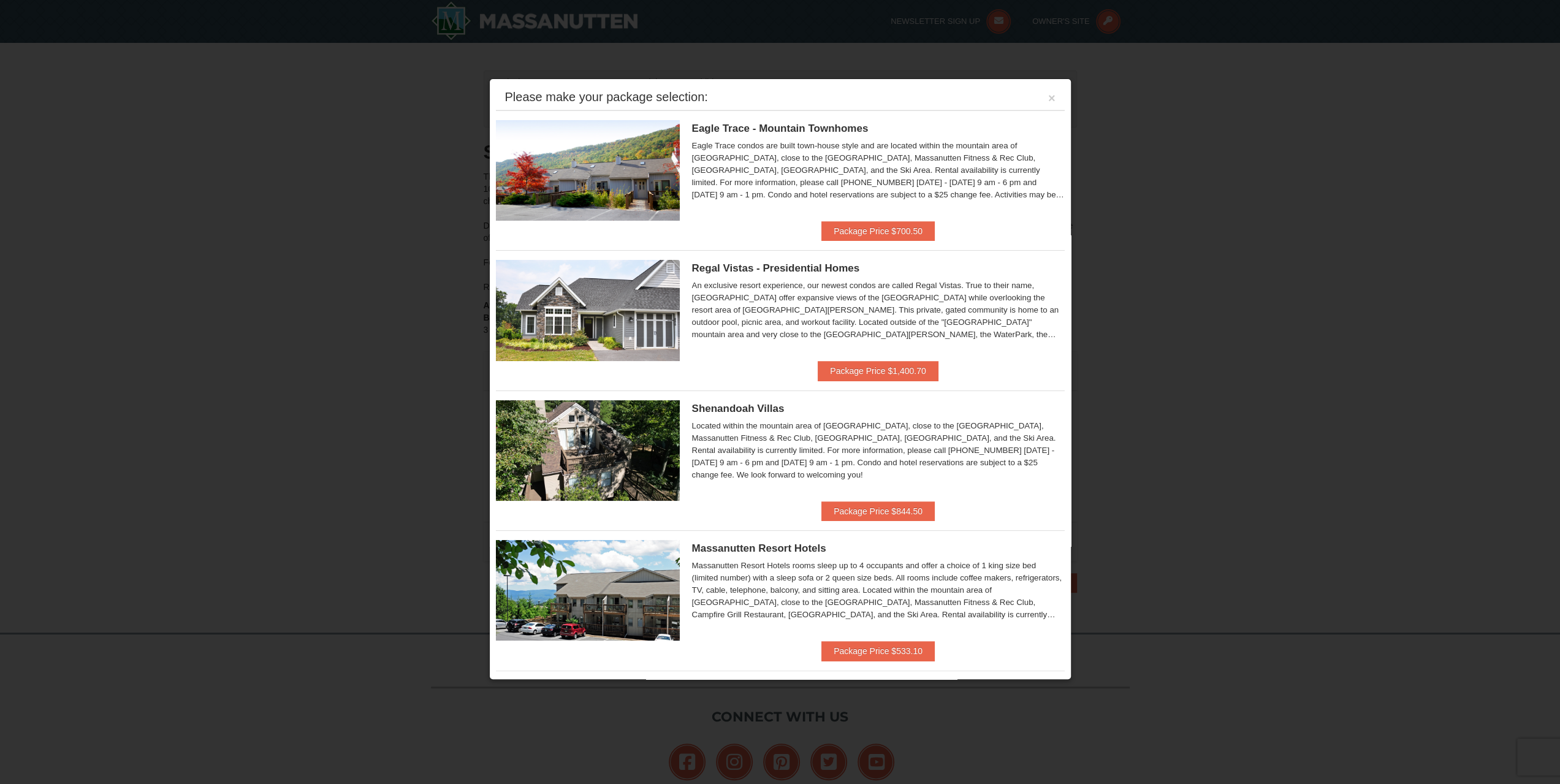
click at [1186, 415] on div at bounding box center [780, 392] width 1560 height 784
click at [1051, 95] on div "Please make your package selection: ×" at bounding box center [780, 97] width 569 height 25
click at [1036, 98] on div "Please make your package selection: ×" at bounding box center [780, 97] width 569 height 25
click at [1048, 98] on button "×" at bounding box center [1051, 98] width 7 height 12
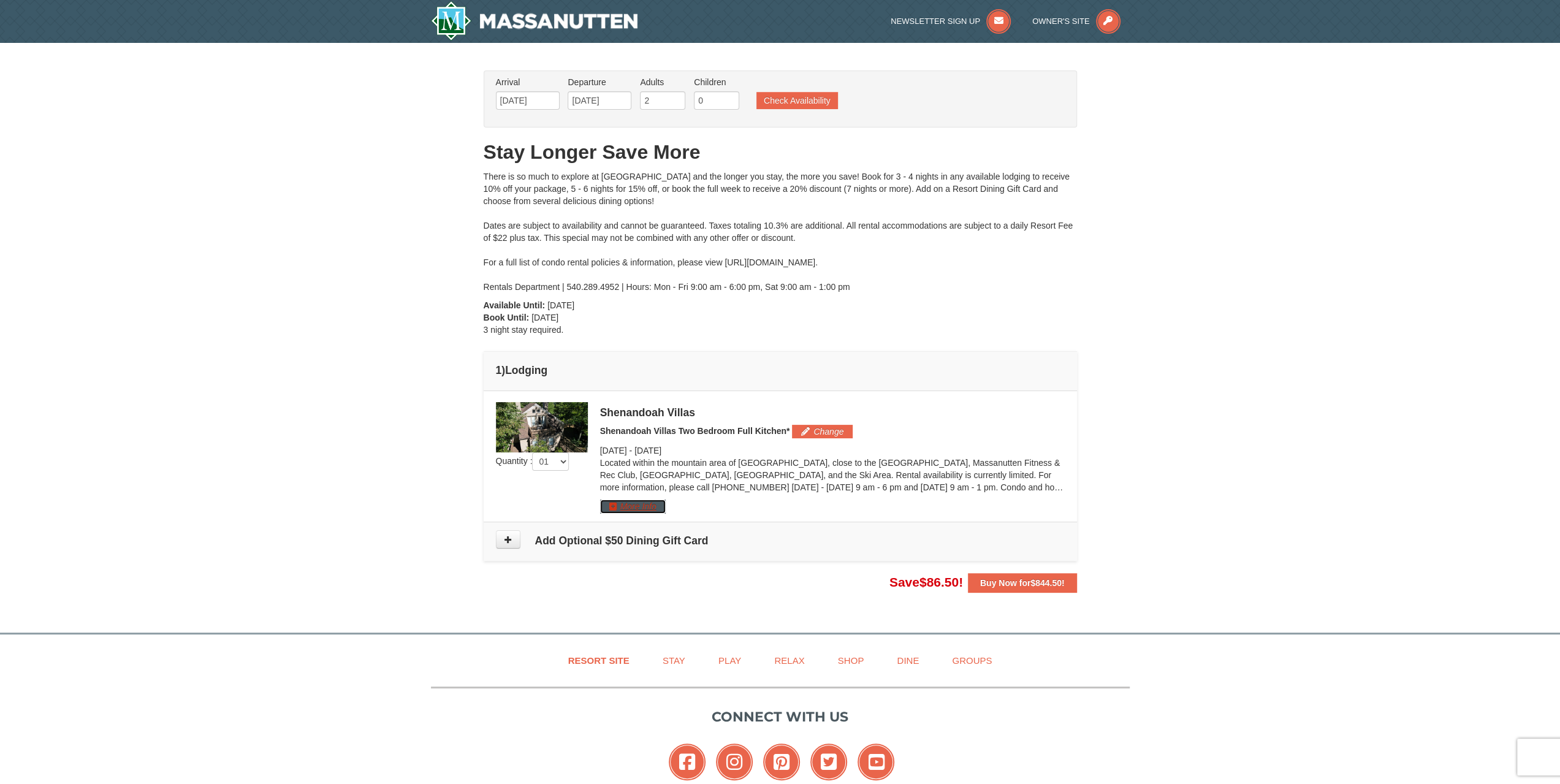
click at [652, 507] on button "More Info" at bounding box center [633, 506] width 66 height 14
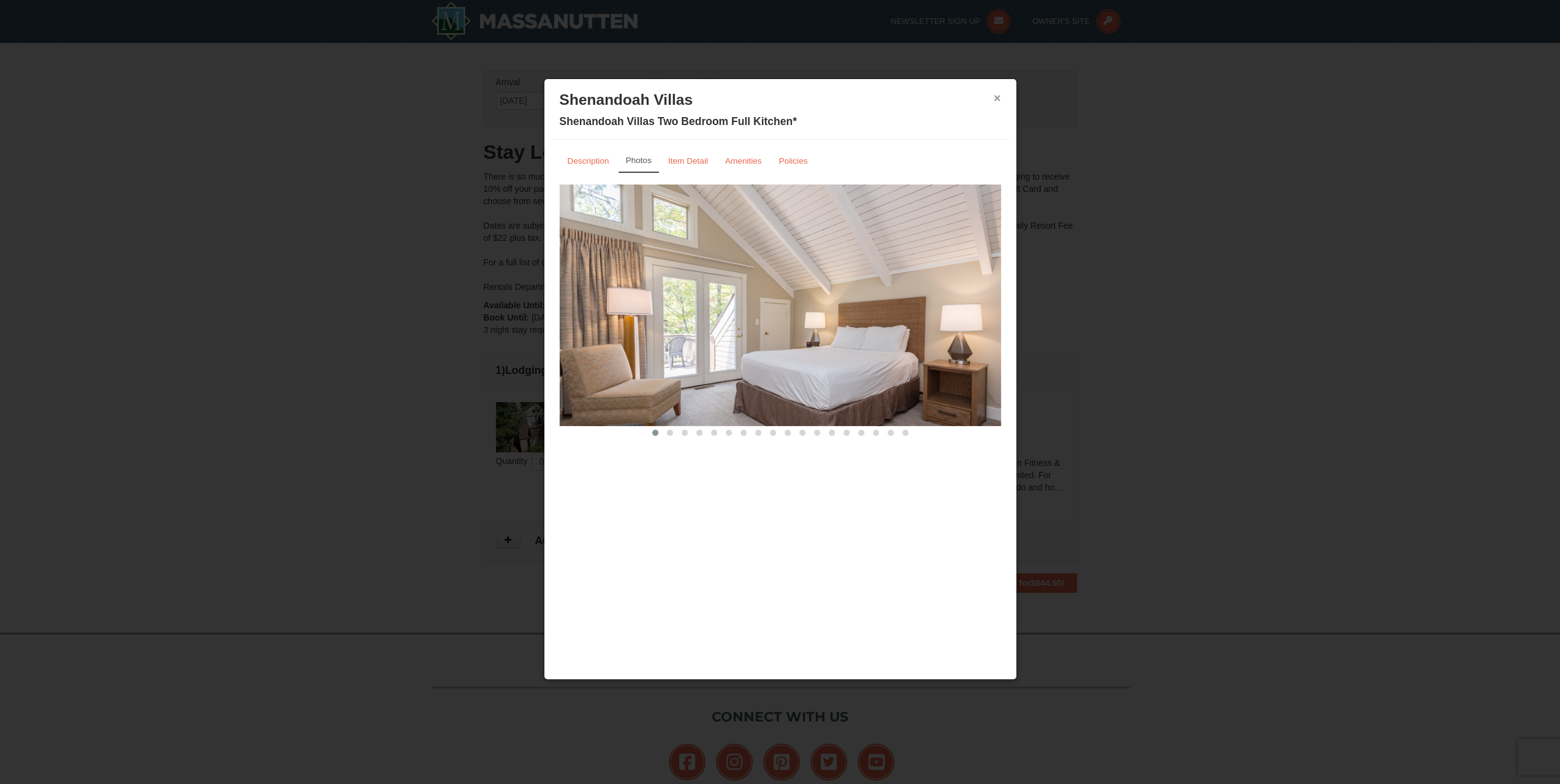
click at [996, 97] on button "×" at bounding box center [997, 98] width 7 height 12
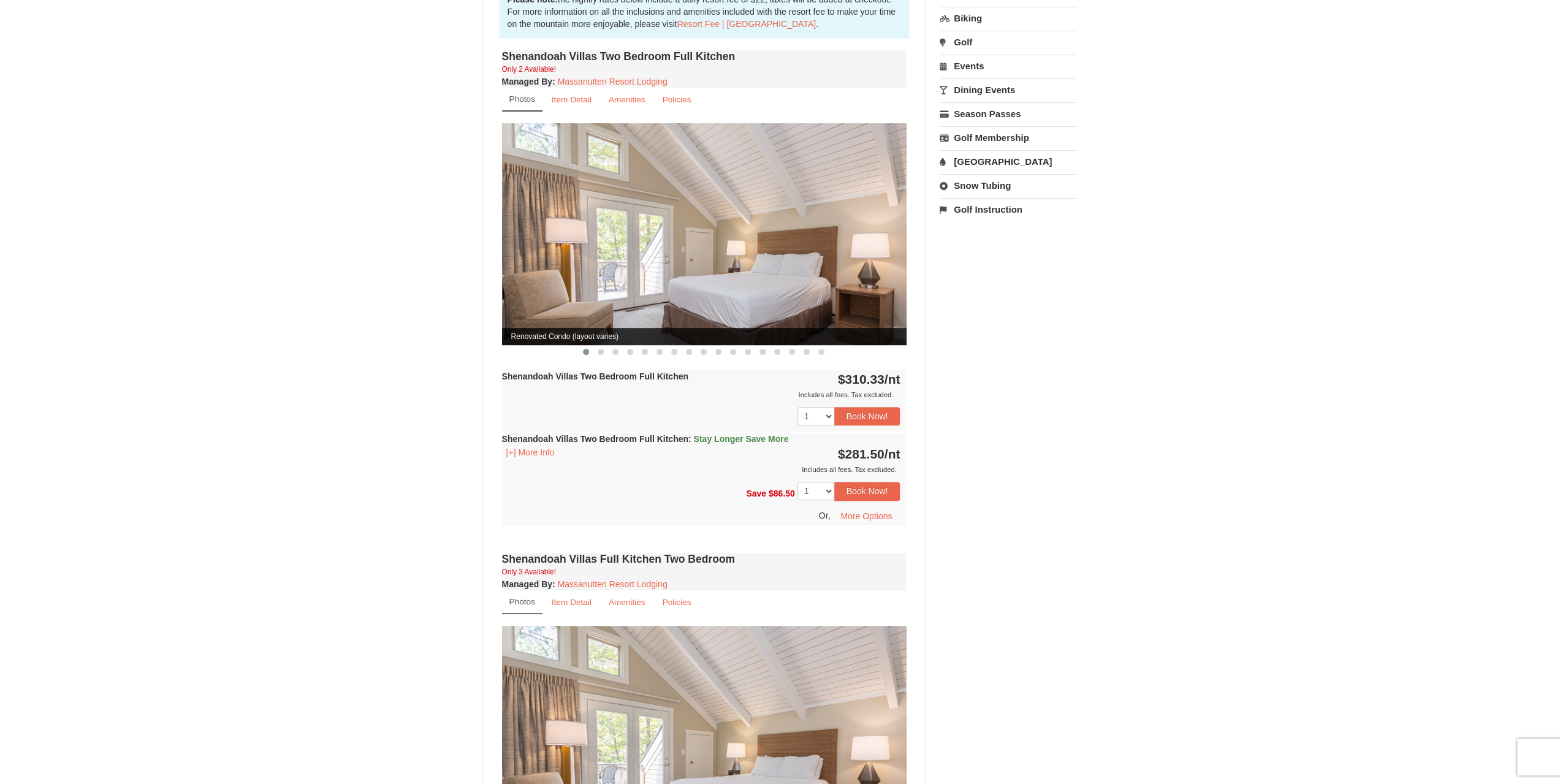
scroll to position [368, 0]
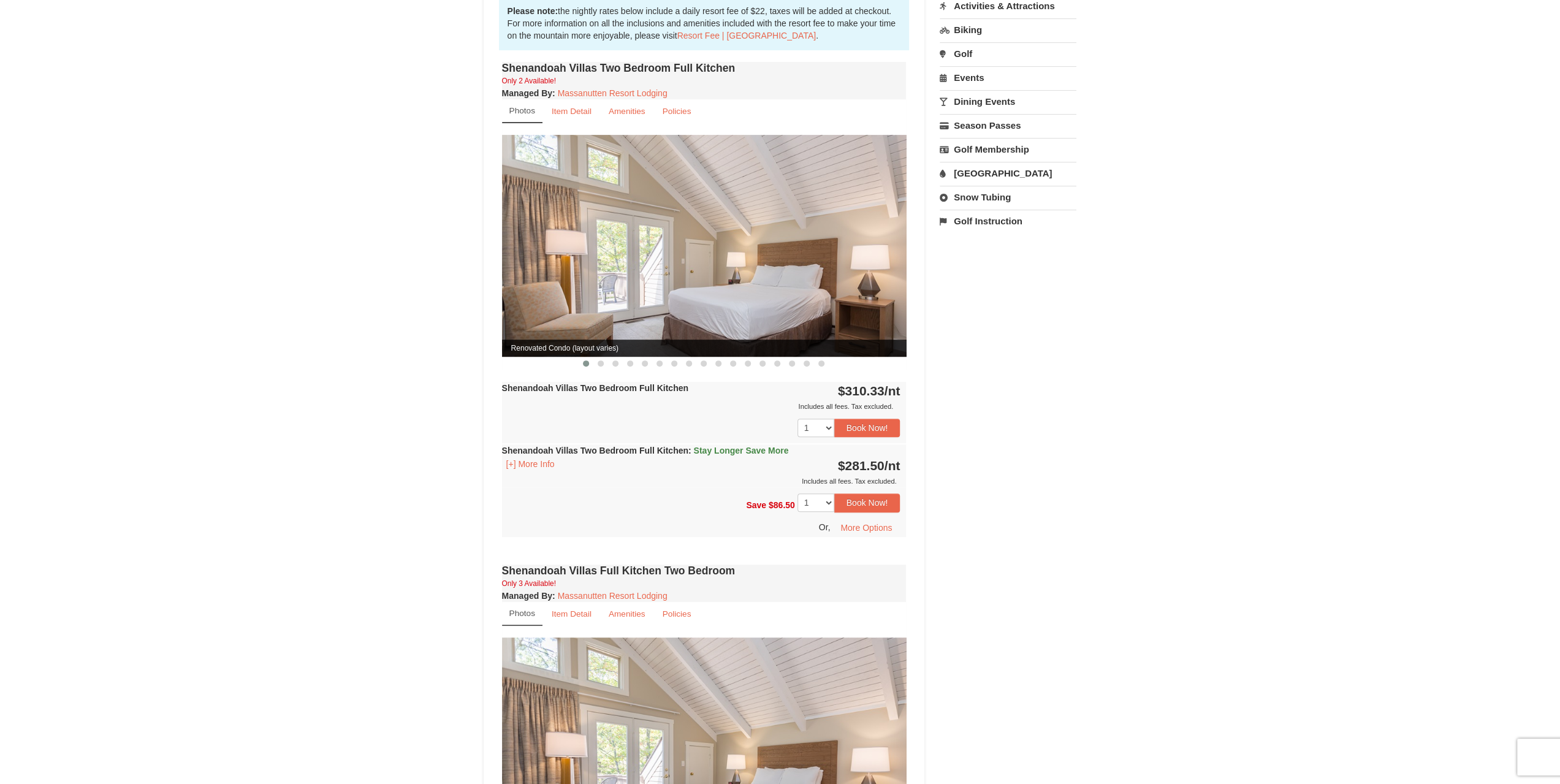
click at [795, 225] on img at bounding box center [704, 246] width 405 height 221
click at [600, 358] on button at bounding box center [600, 363] width 15 height 12
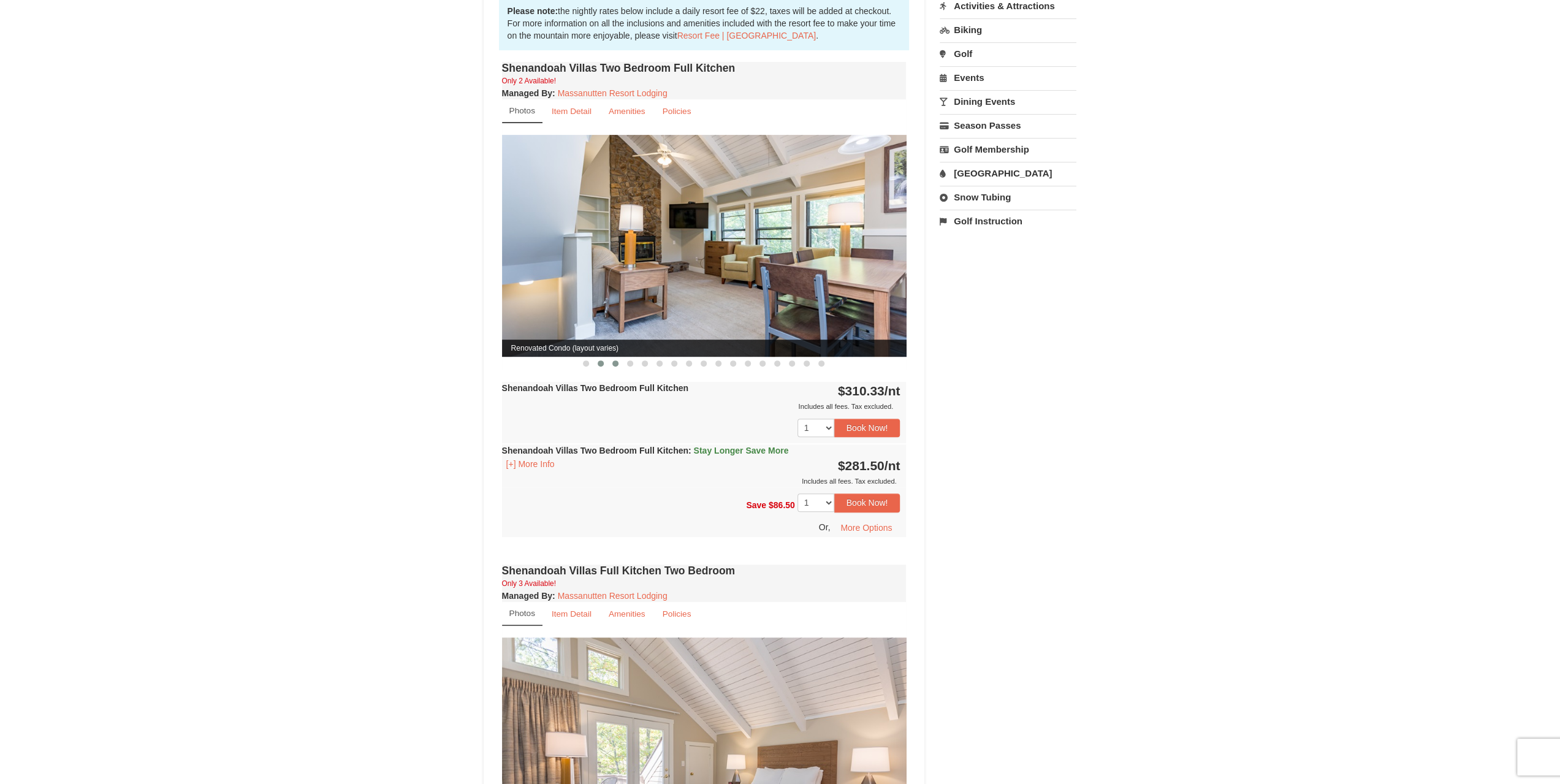
click at [619, 358] on button at bounding box center [615, 363] width 15 height 12
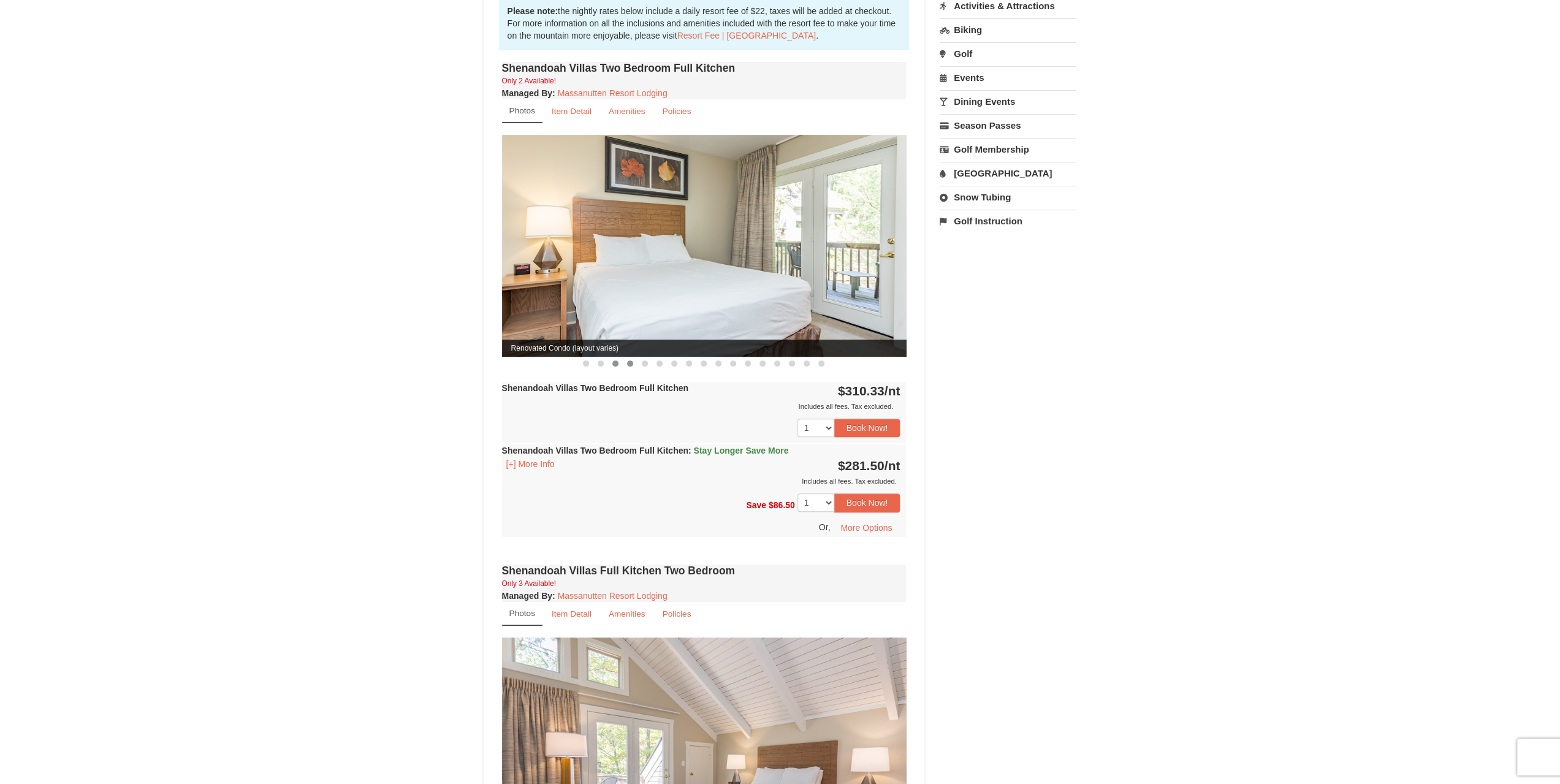
click at [630, 360] on span at bounding box center [630, 363] width 6 height 6
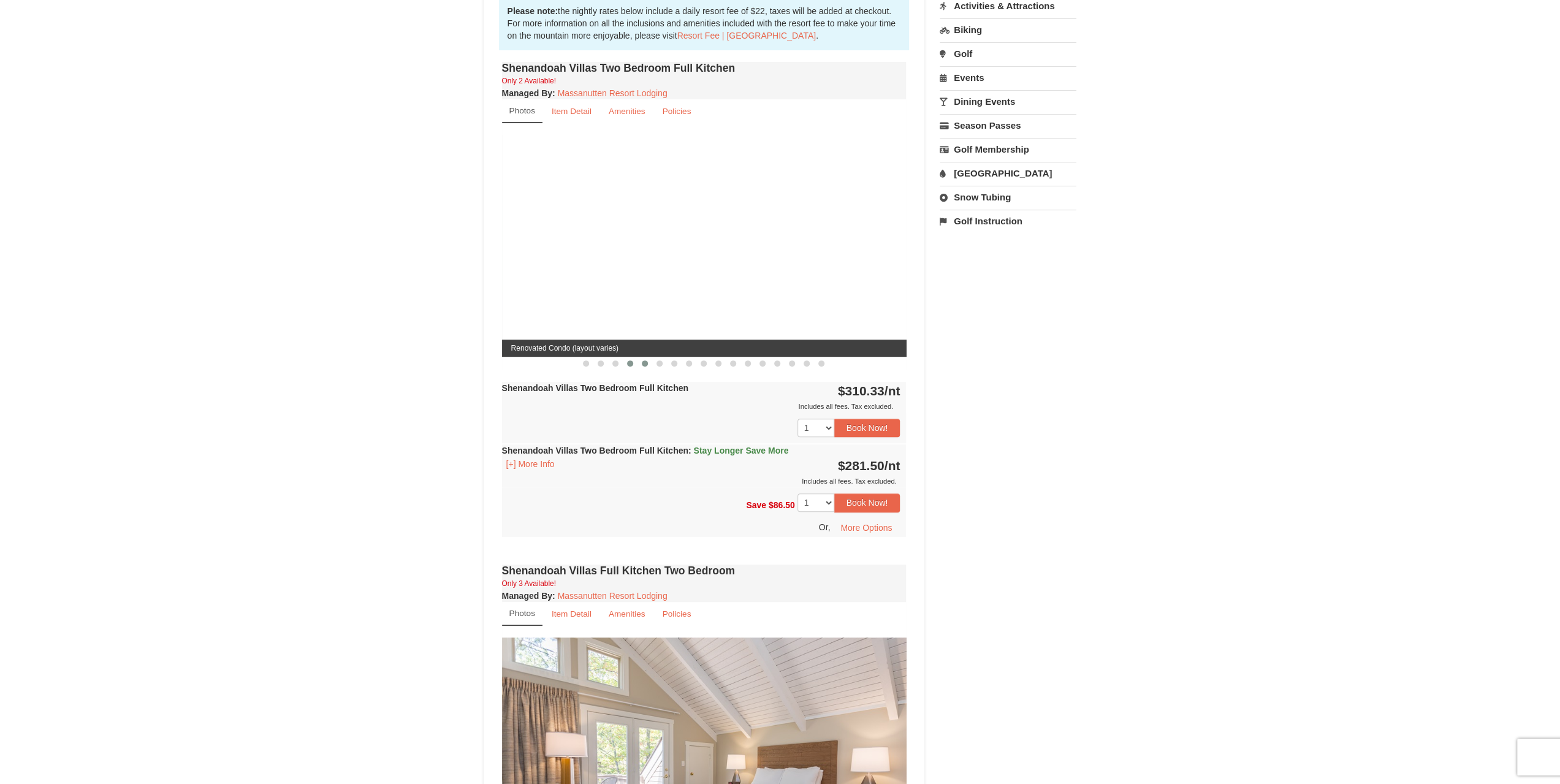
click at [647, 360] on span at bounding box center [645, 363] width 6 height 6
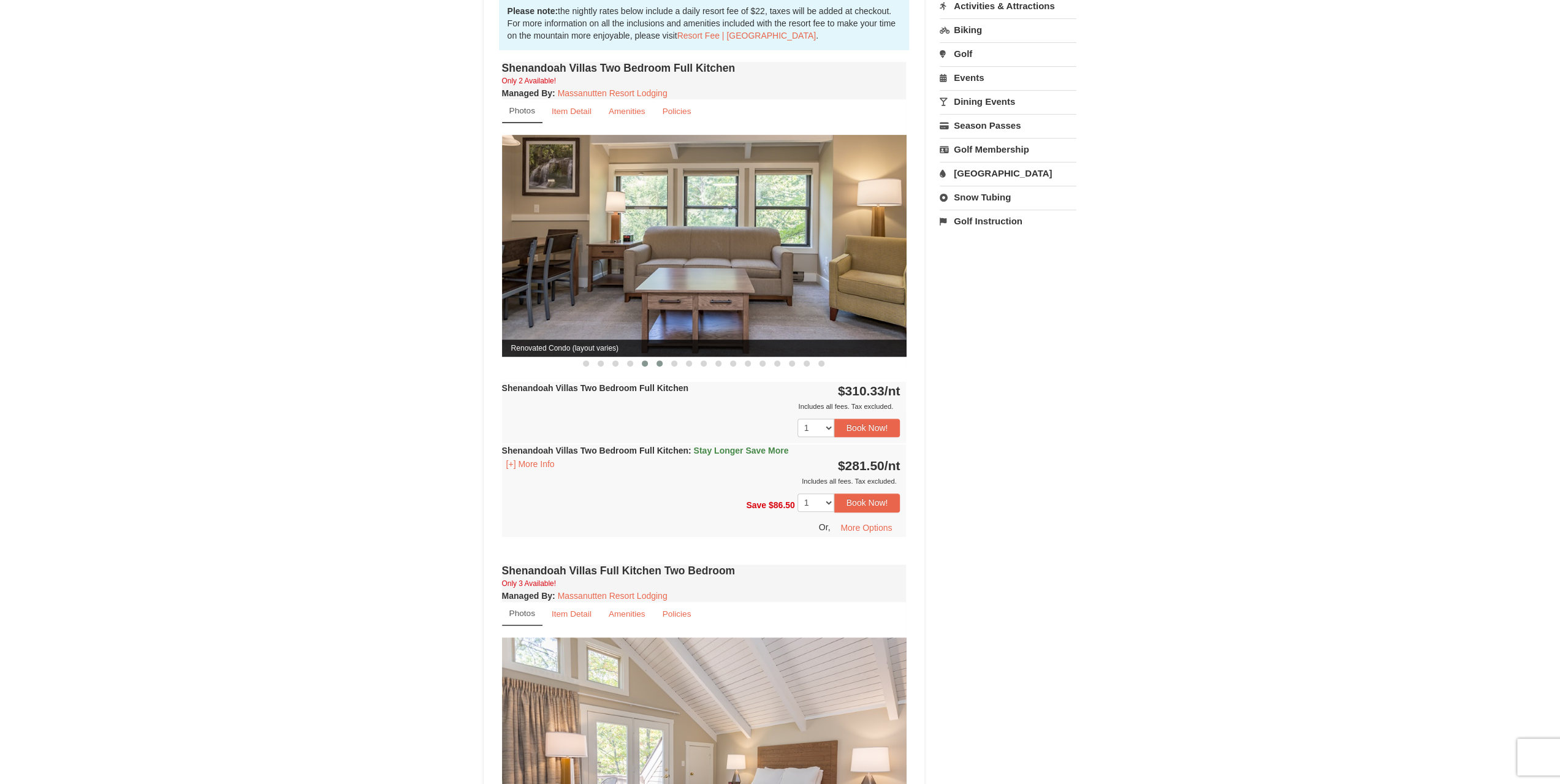
click at [663, 358] on button at bounding box center [659, 363] width 15 height 12
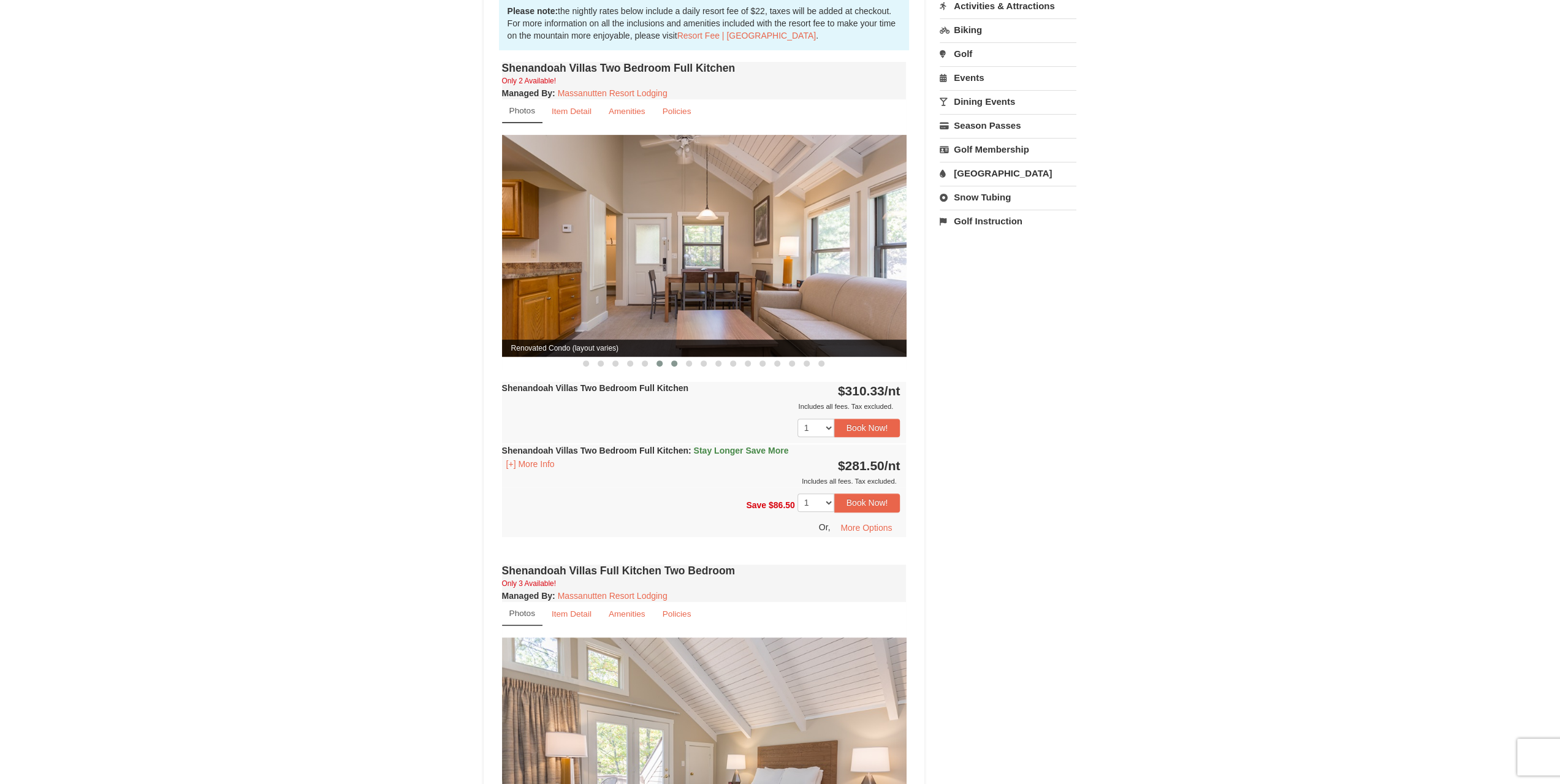
click at [679, 358] on button at bounding box center [674, 363] width 15 height 12
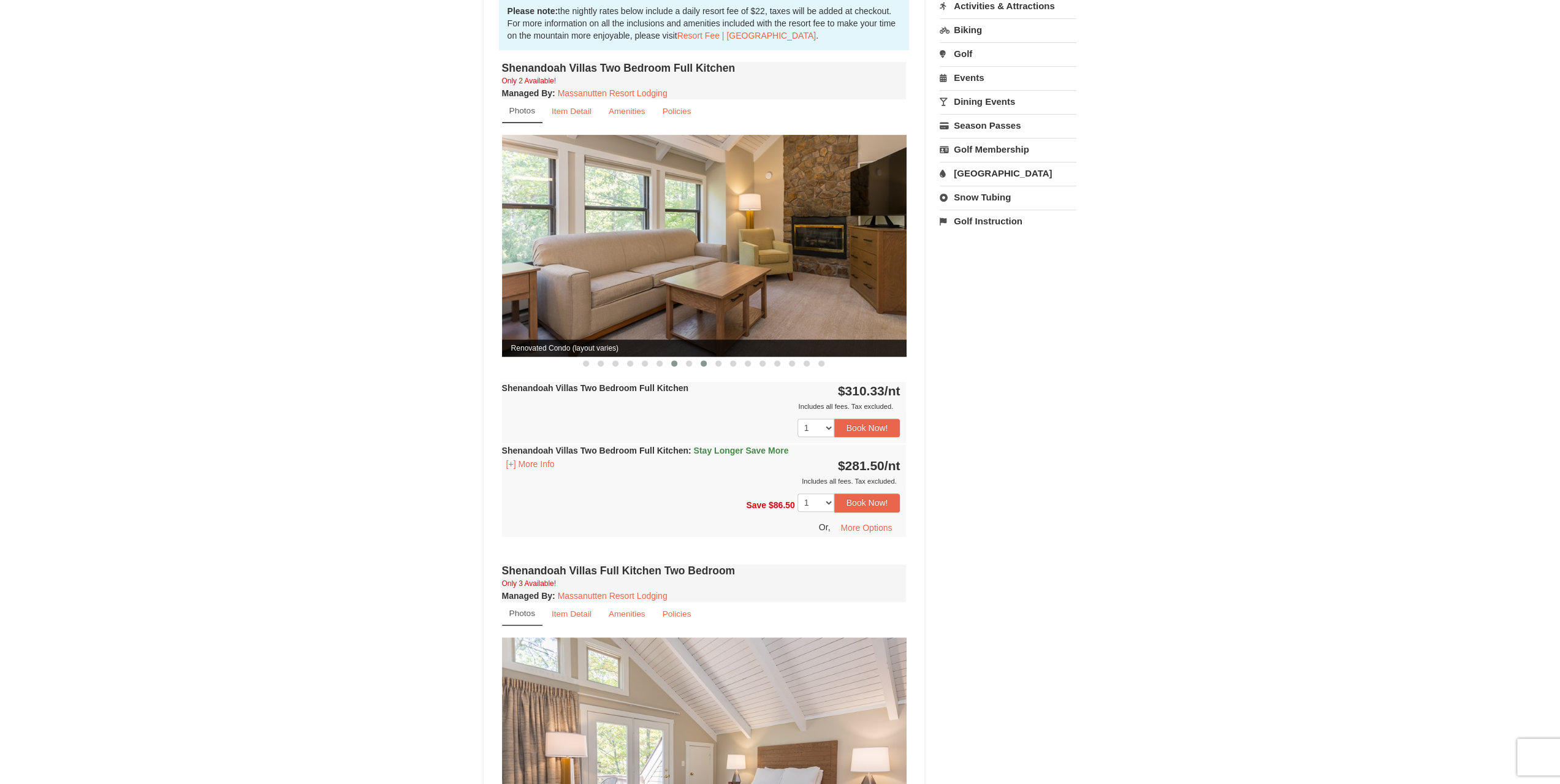
click at [710, 358] on button at bounding box center [703, 363] width 15 height 12
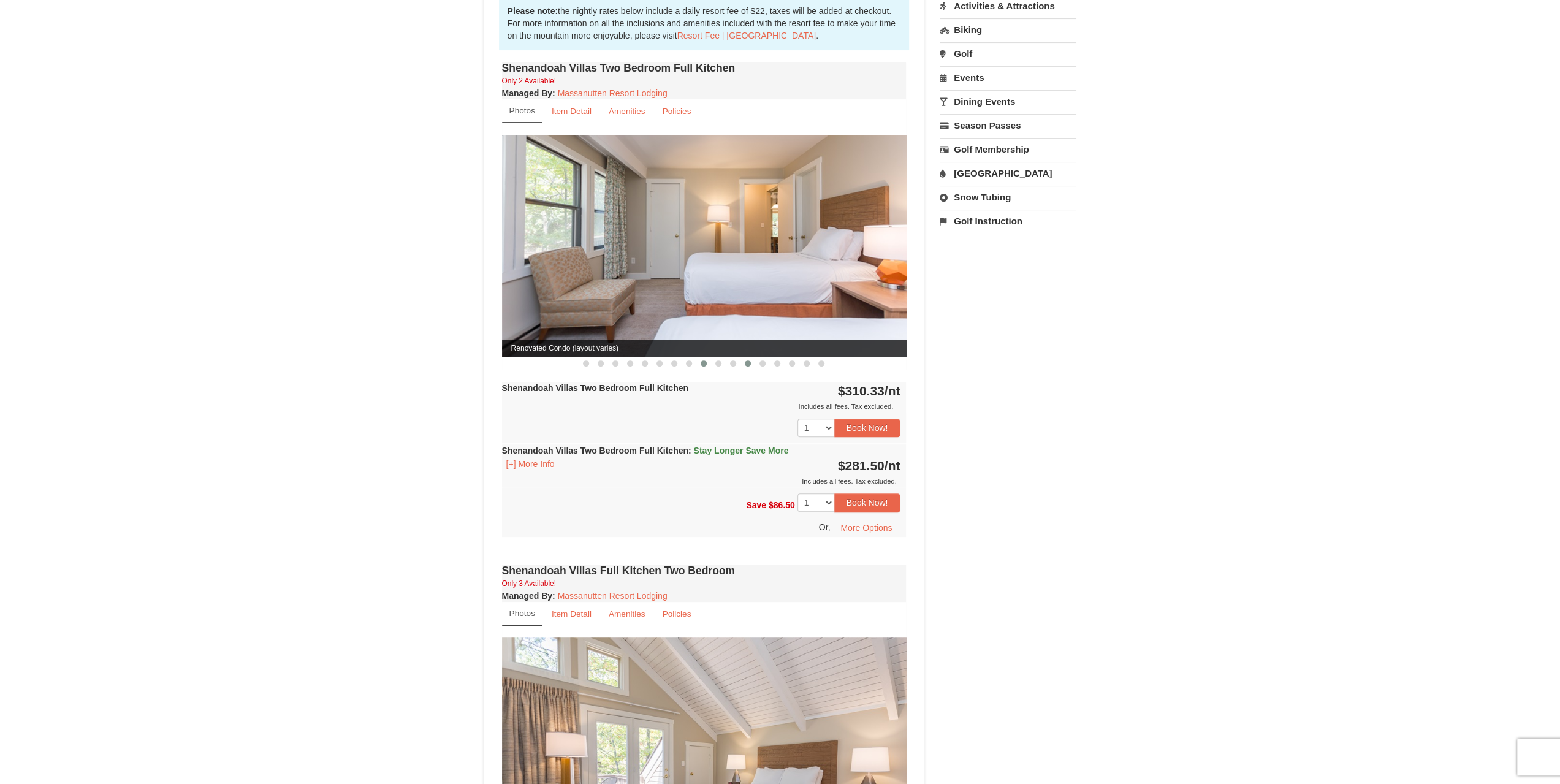
click at [742, 358] on button at bounding box center [748, 363] width 15 height 12
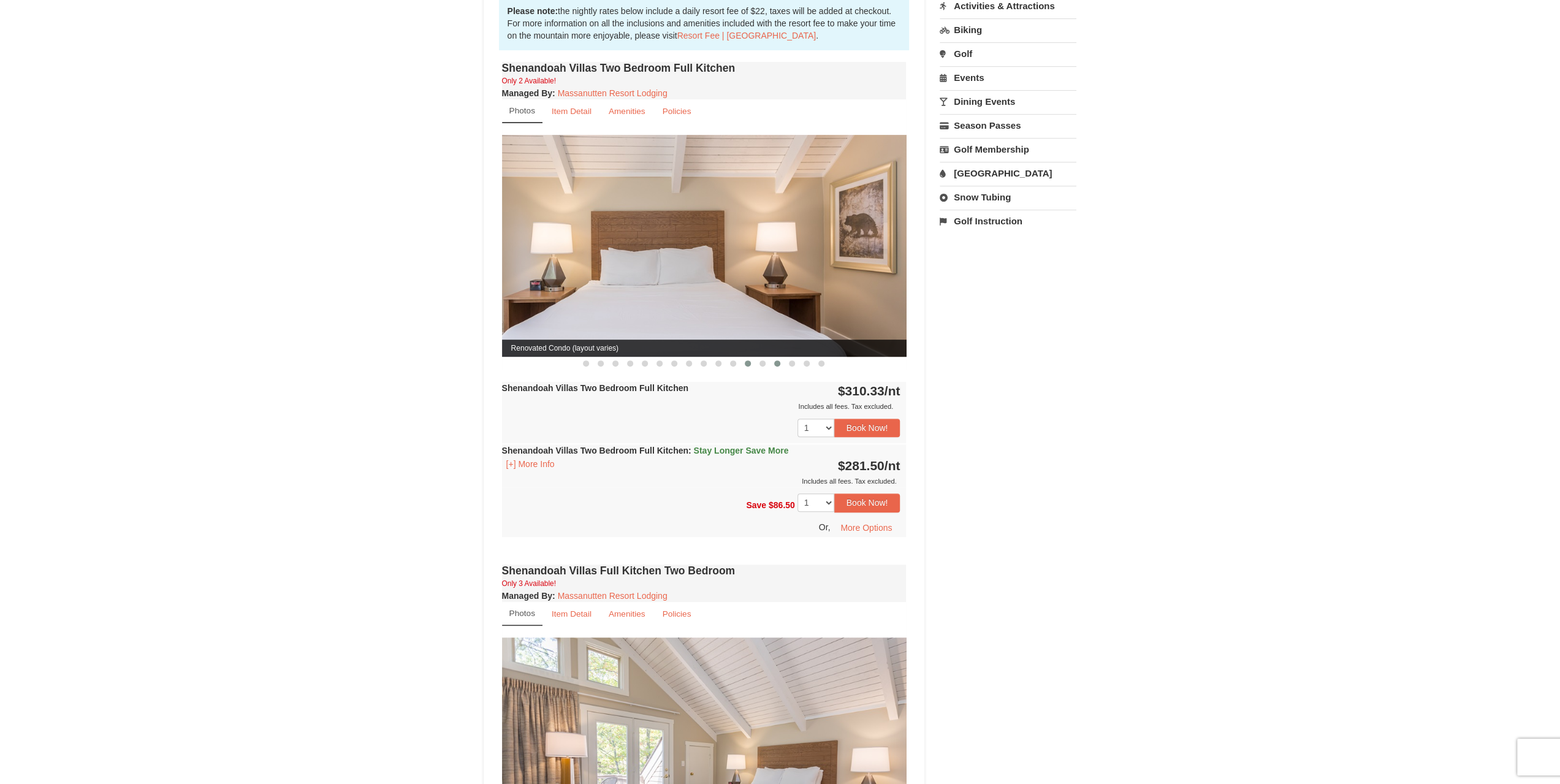
click at [784, 358] on button at bounding box center [777, 363] width 15 height 12
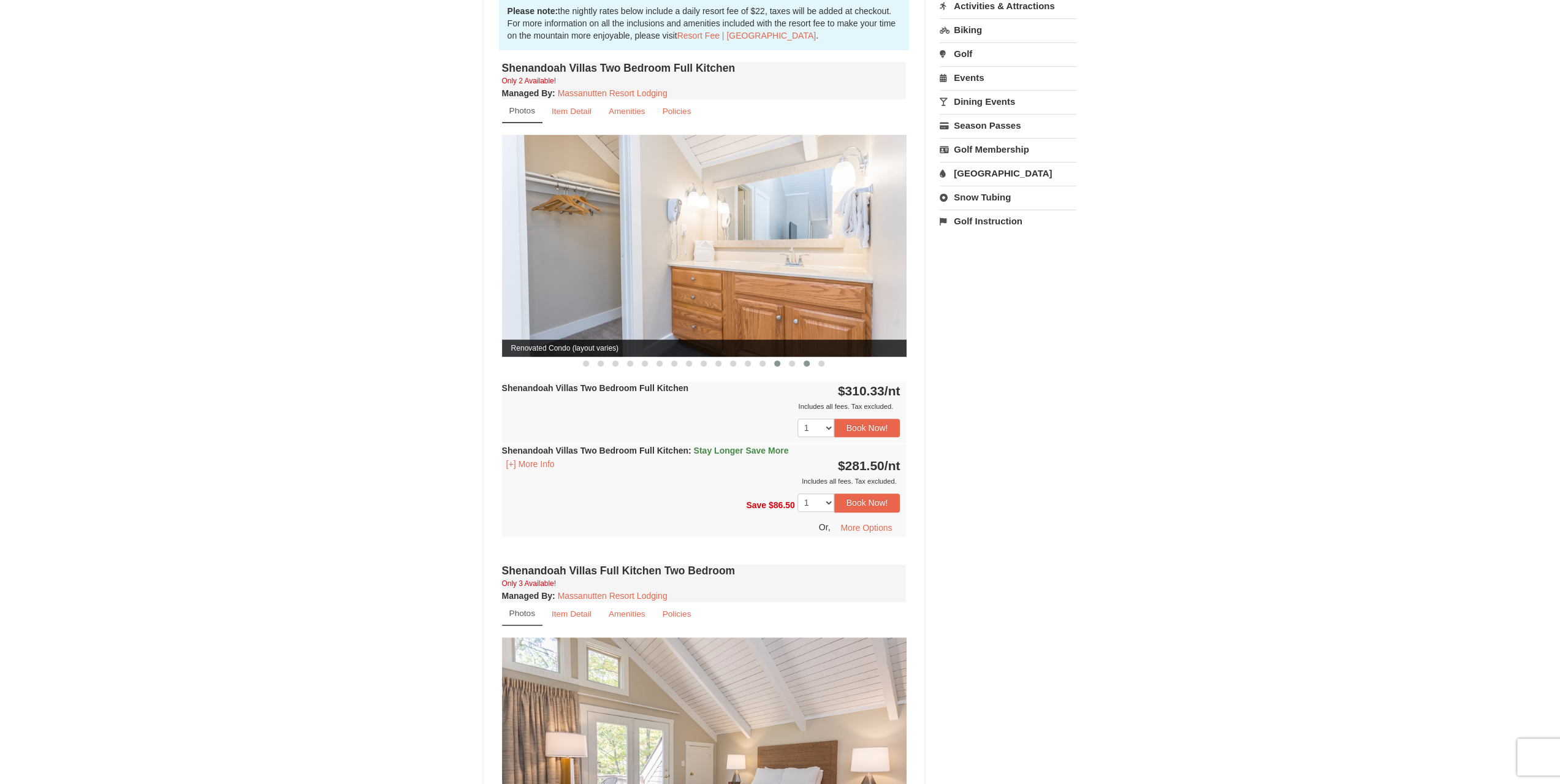
click at [809, 360] on span at bounding box center [807, 363] width 6 height 6
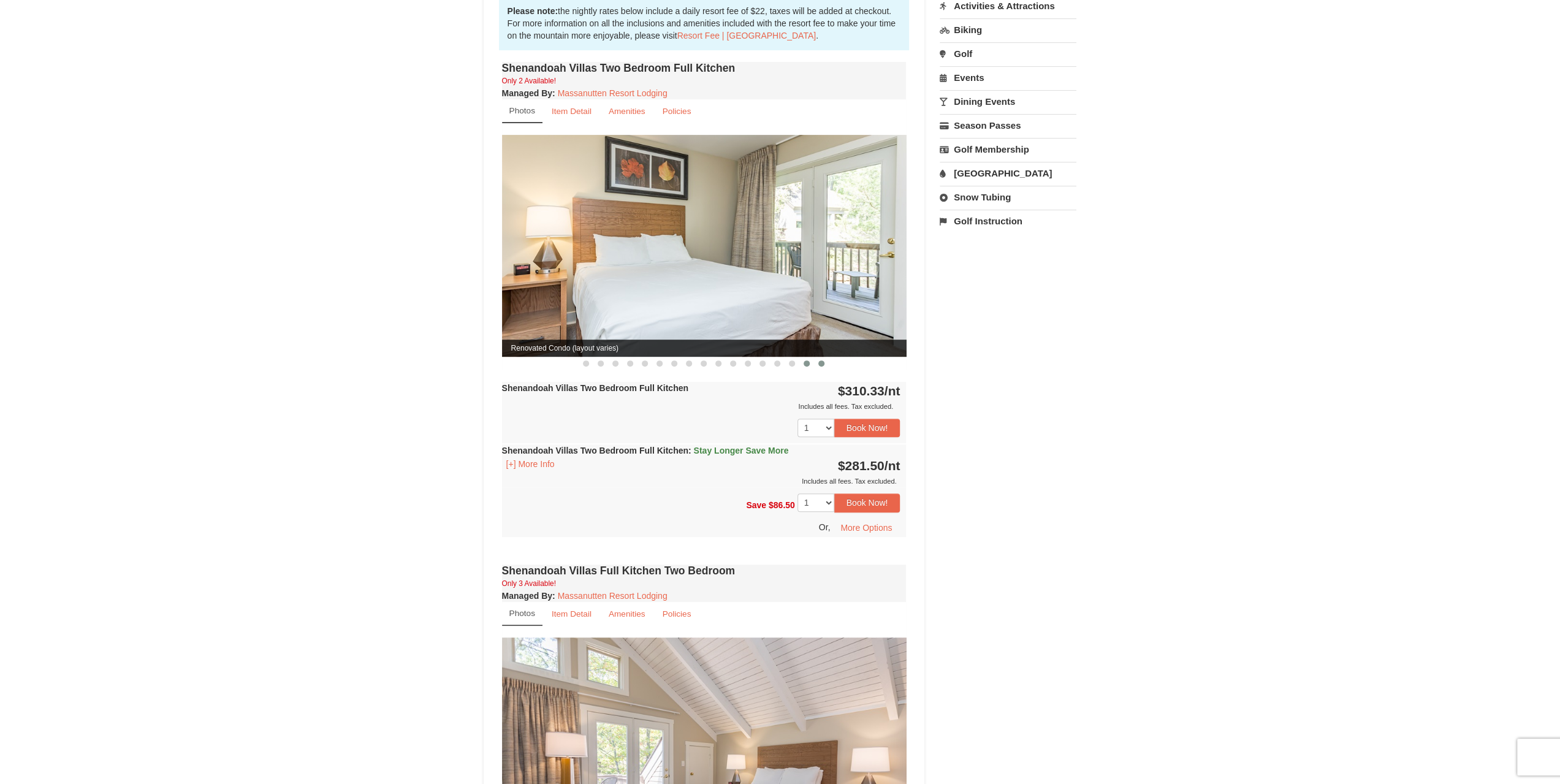
click at [821, 360] on span at bounding box center [821, 363] width 6 height 6
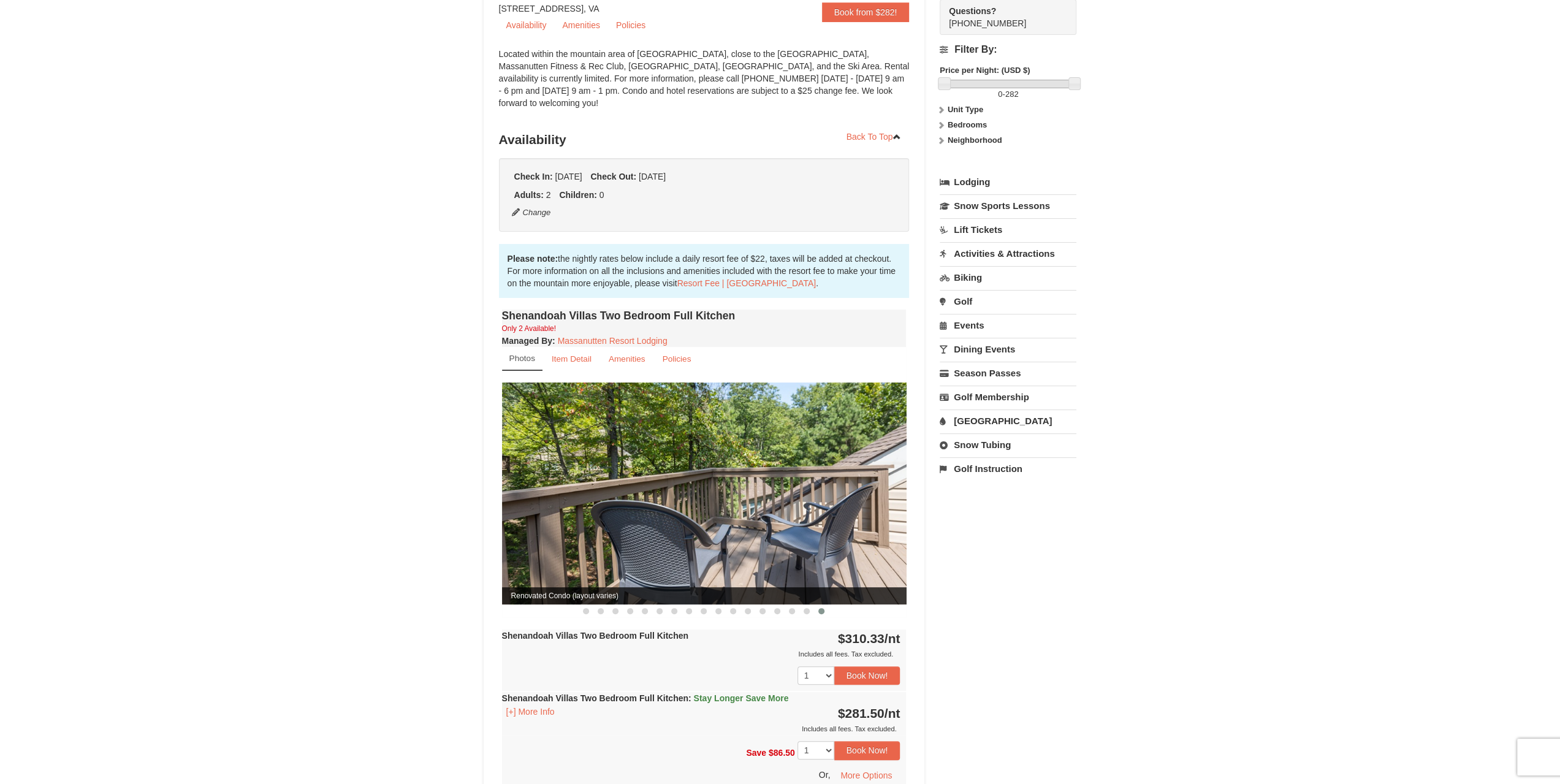
scroll to position [0, 0]
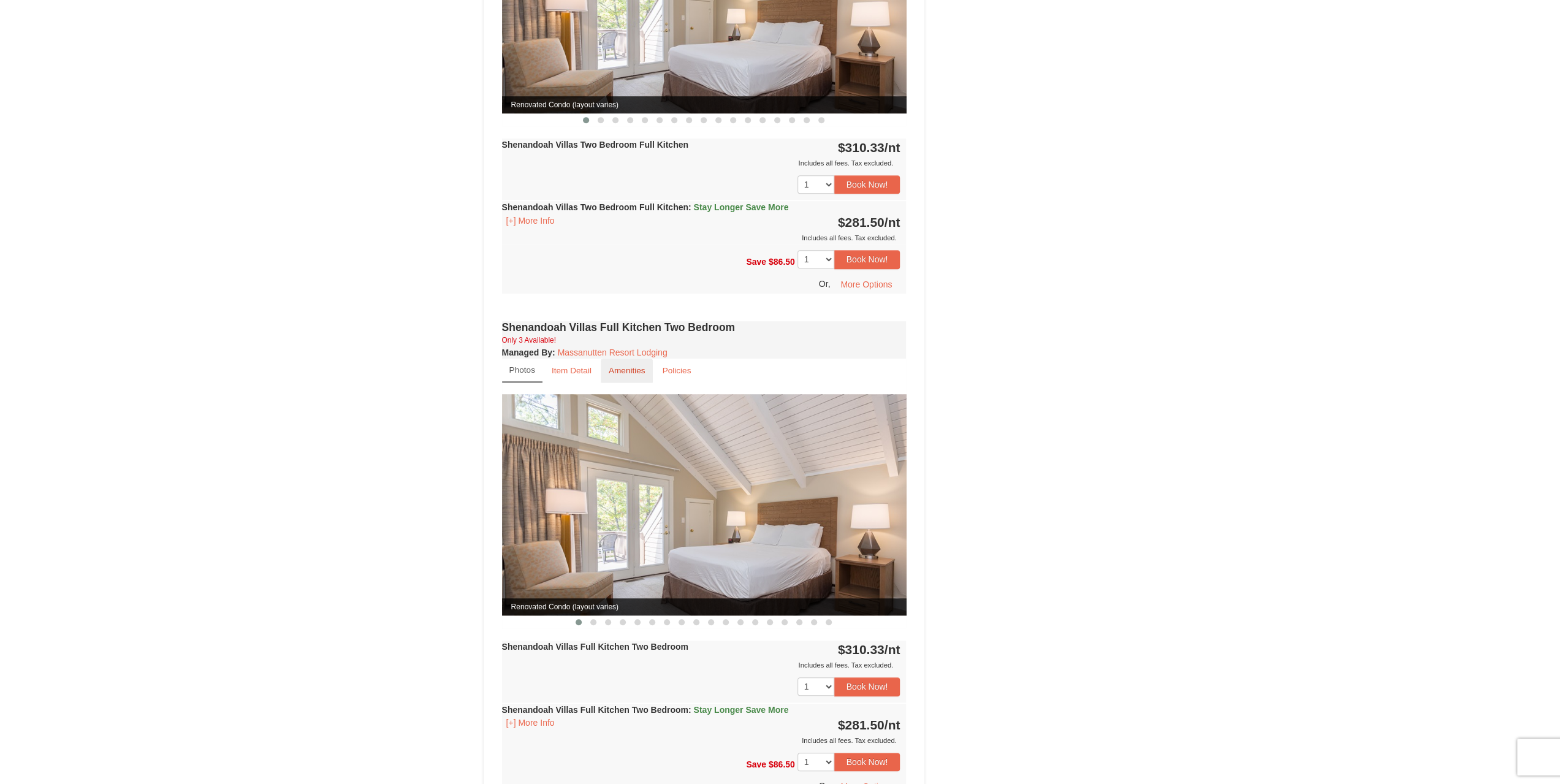
scroll to position [613, 0]
